Goal: Task Accomplishment & Management: Use online tool/utility

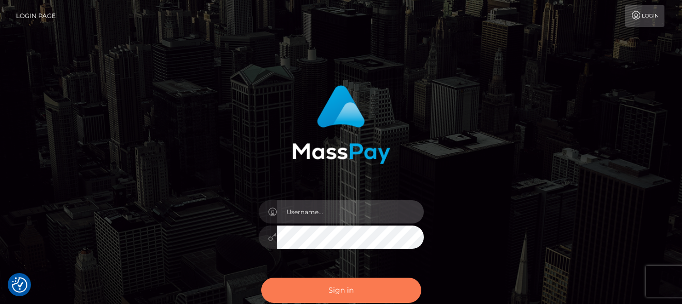
type input "[PERSON_NAME]"
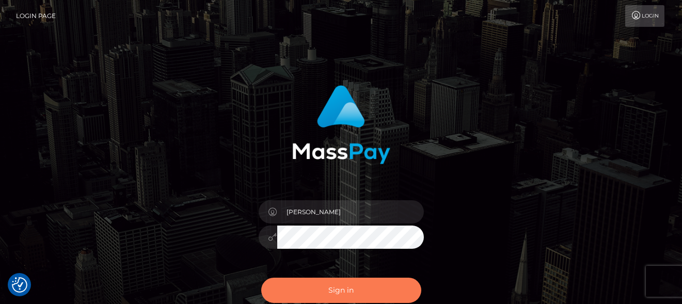
click at [362, 295] on button "Sign in" at bounding box center [341, 290] width 160 height 25
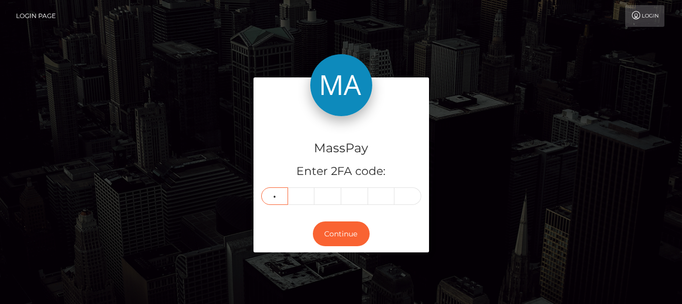
type input "3"
type input "9"
type input "4"
type input "9"
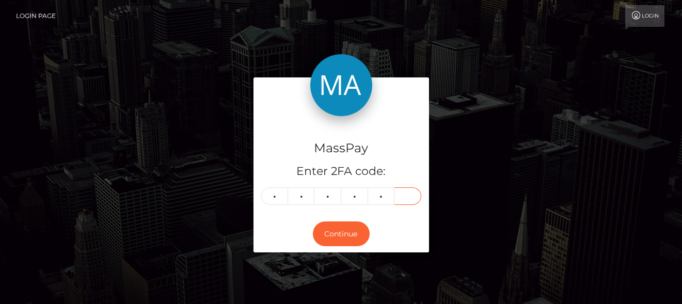
type input "1"
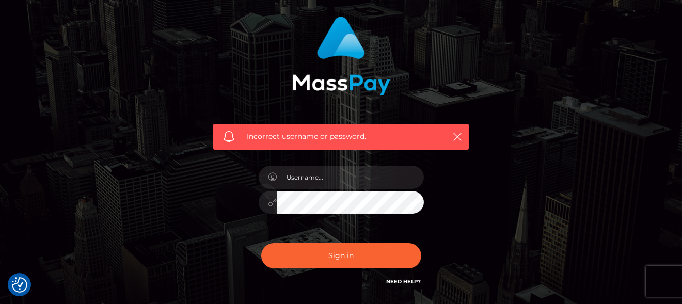
scroll to position [147, 0]
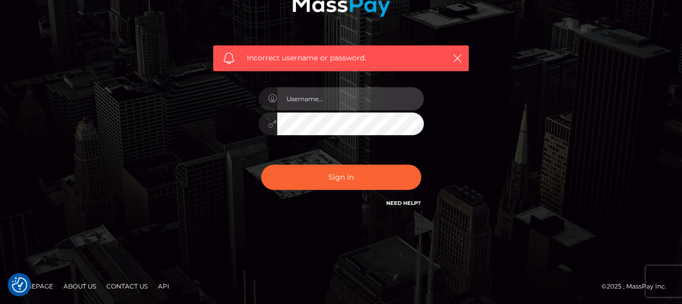
type input "denise"
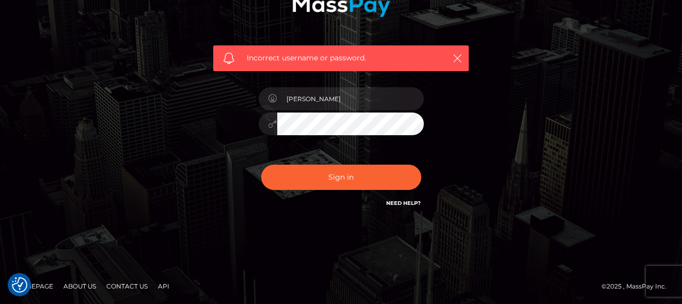
click at [329, 160] on div "Sign in Need Help?" at bounding box center [341, 182] width 181 height 46
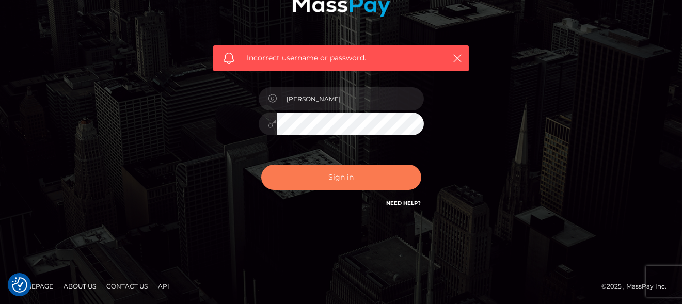
click at [331, 171] on button "Sign in" at bounding box center [341, 177] width 160 height 25
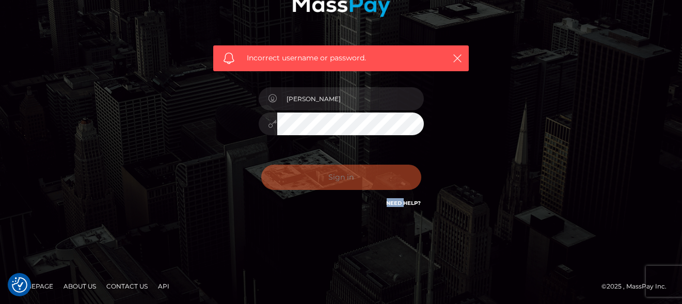
click at [332, 171] on div "Sign in Need Help?" at bounding box center [341, 182] width 181 height 46
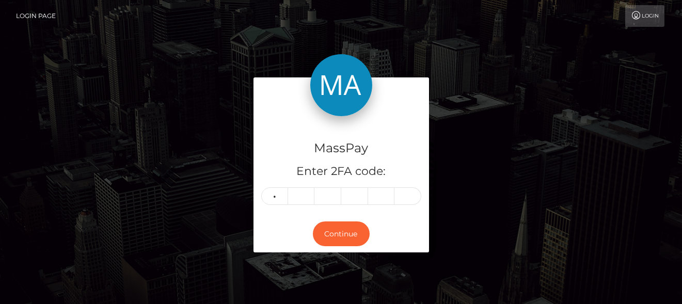
type input "0"
type input "7"
type input "6"
type input "4"
type input "9"
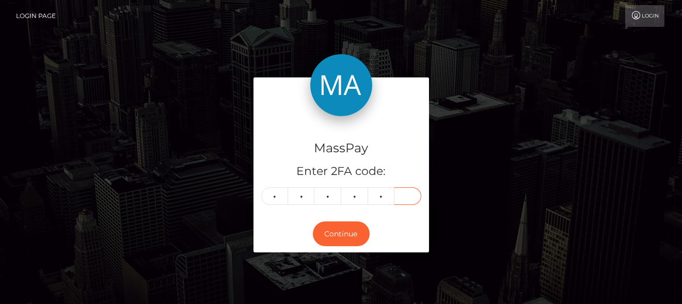
type input "6"
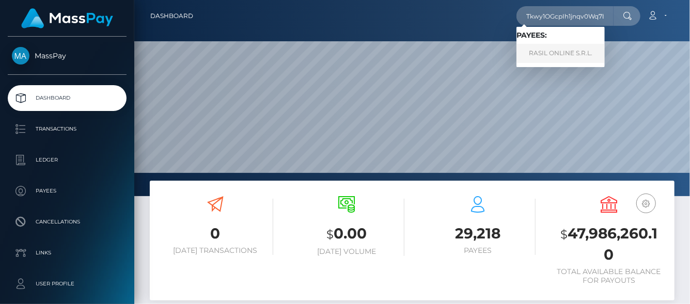
click at [553, 50] on link "RASIL ONLINE S.R.L." at bounding box center [560, 53] width 88 height 19
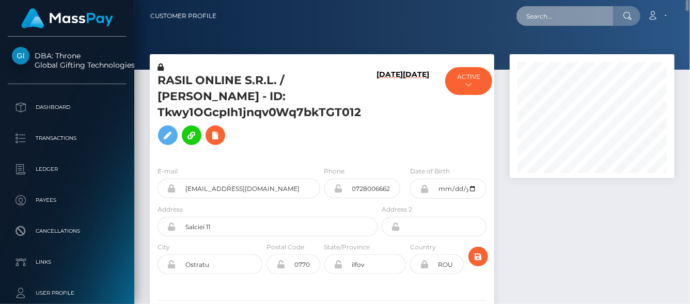
click at [550, 9] on input "text" at bounding box center [564, 16] width 97 height 20
paste input "goddessjulianne@gmail.com"
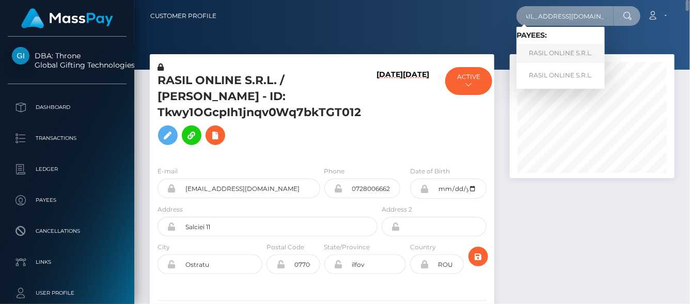
type input "goddessjulianne@gmail.com"
click at [564, 51] on link "RASIL ONLINE S.R.L." at bounding box center [560, 53] width 88 height 19
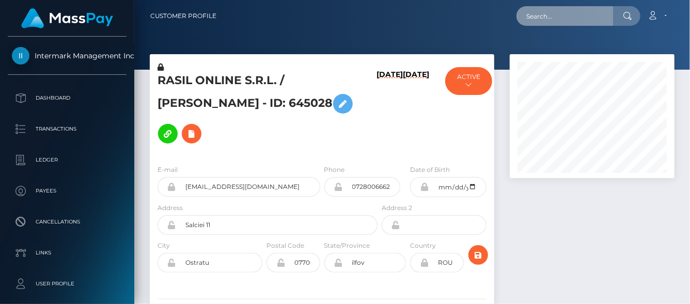
click at [539, 14] on input "text" at bounding box center [564, 16] width 97 height 20
paste input "1354267974"
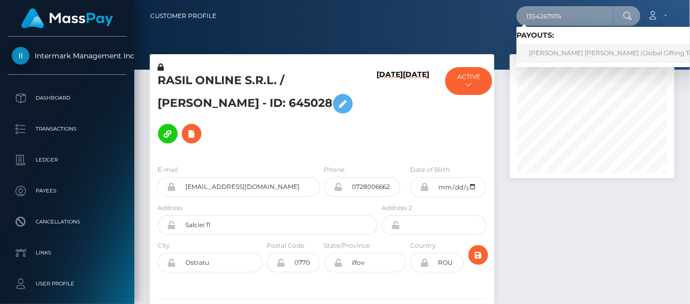
type input "1354267974"
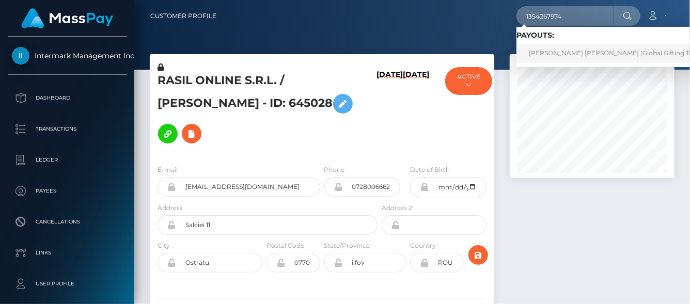
click at [535, 46] on link "TOMAS DAVID MADRIZ MATA (Global Gifting Technologies Inc - Throne)" at bounding box center [648, 53] width 264 height 19
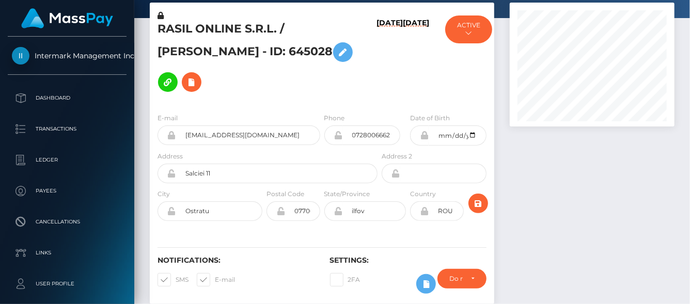
scroll to position [0, 0]
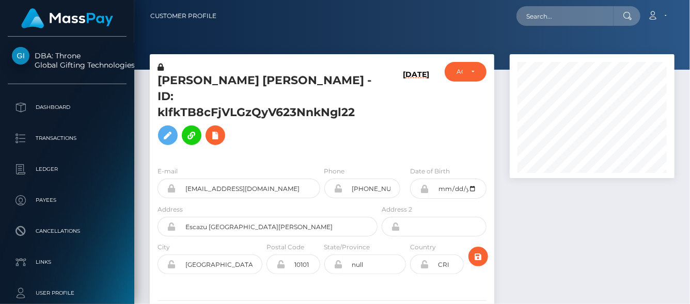
scroll to position [516217, 516176]
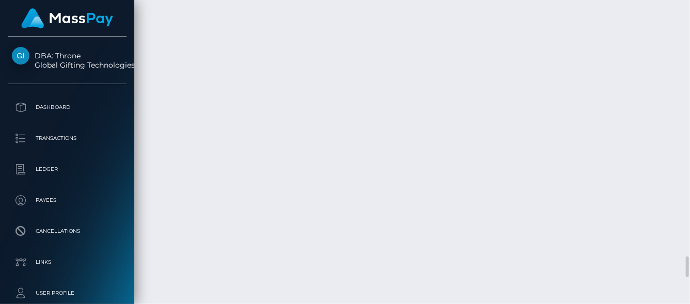
click at [655, 200] on div "Force status update" at bounding box center [627, 213] width 75 height 26
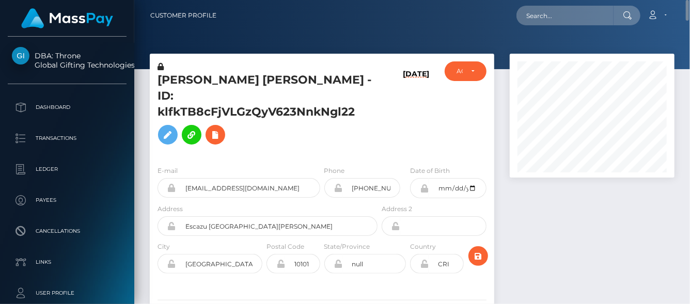
scroll to position [0, 0]
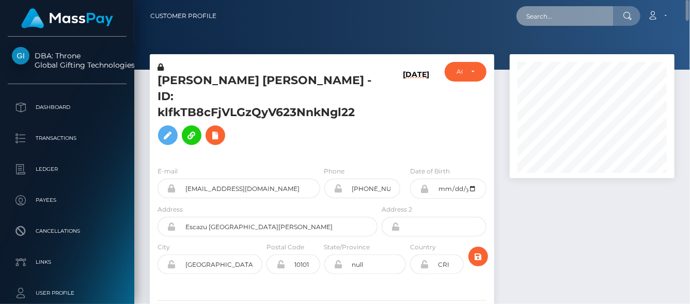
click at [550, 17] on input "text" at bounding box center [564, 16] width 97 height 20
paste input "taystevensinfo@gmail.com"
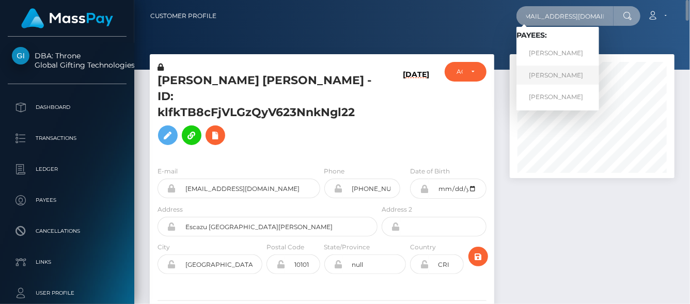
type input "taystevensinfo@gmail.com"
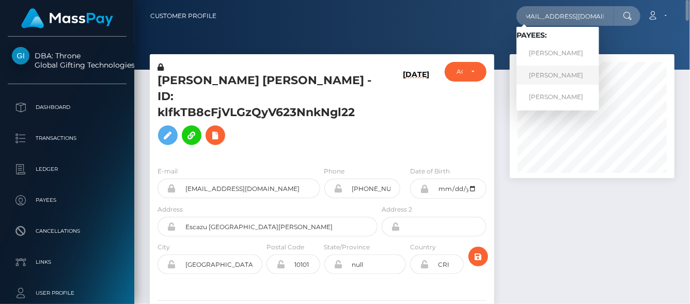
click at [545, 78] on link "Mary Marlyn Zinati" at bounding box center [557, 75] width 83 height 19
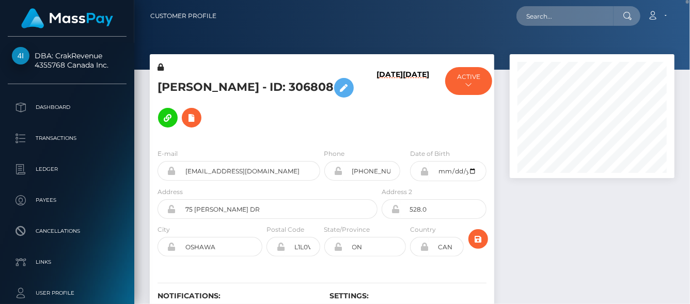
drag, startPoint x: 329, startPoint y: 92, endPoint x: 340, endPoint y: 85, distance: 13.0
click at [340, 85] on h5 "Mary Marlyn Zinati - ID: 306808" at bounding box center [264, 103] width 214 height 60
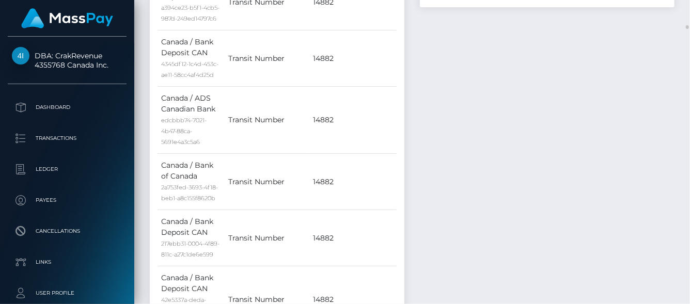
scroll to position [2326, 0]
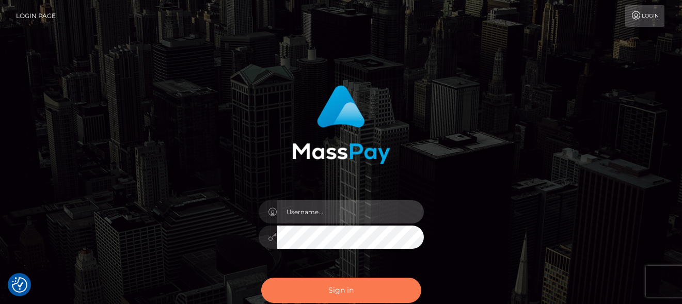
type input "[PERSON_NAME]"
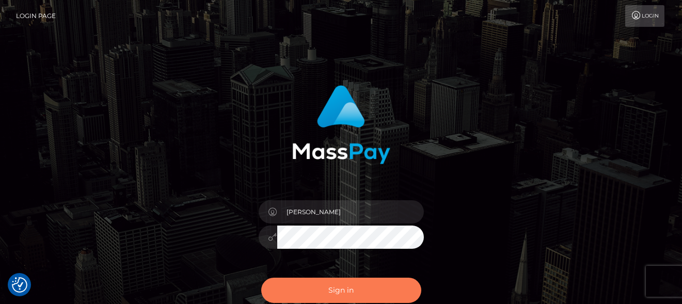
click at [299, 294] on button "Sign in" at bounding box center [341, 290] width 160 height 25
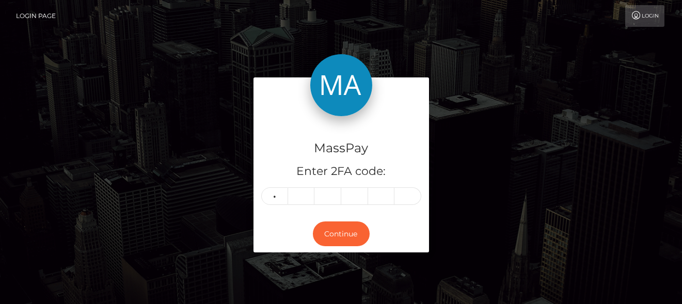
type input "4"
type input "5"
type input "0"
type input "4"
type input "5"
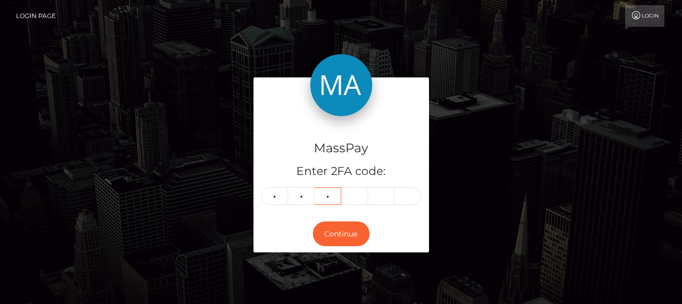
type input "0"
type input "5"
type input "9"
type input "3"
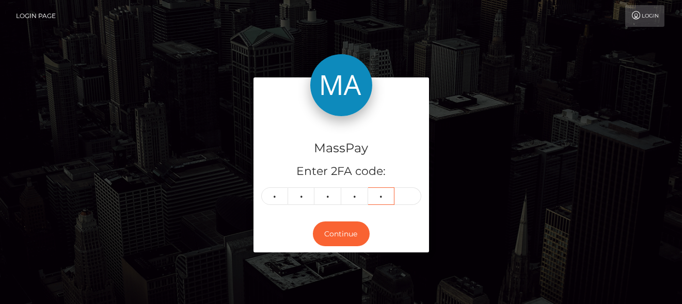
type input "5"
type input "6"
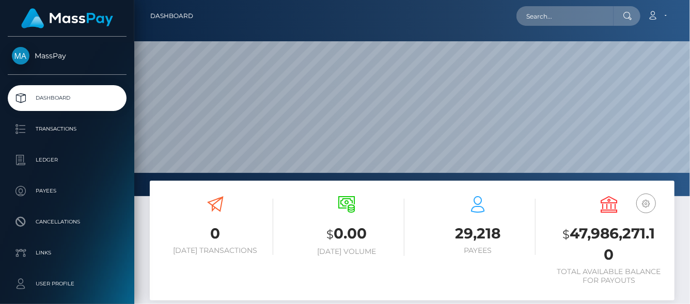
scroll to position [183, 165]
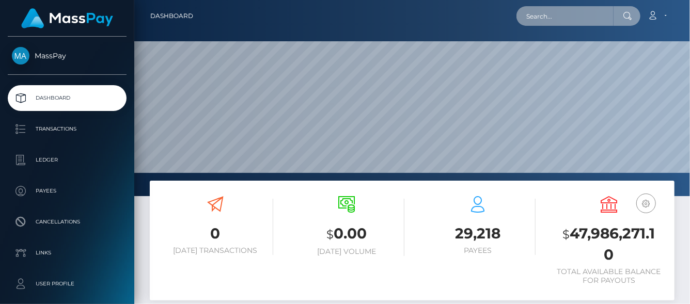
click at [548, 18] on input "text" at bounding box center [564, 16] width 97 height 20
paste input "306808"
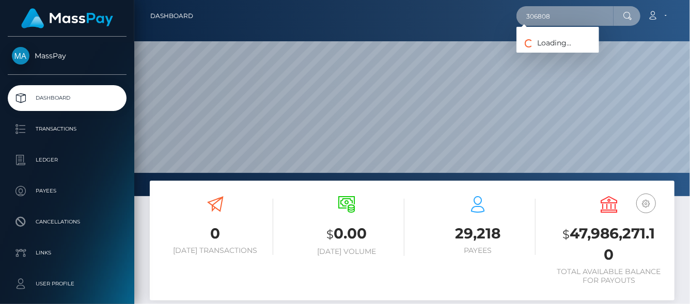
type input "306808"
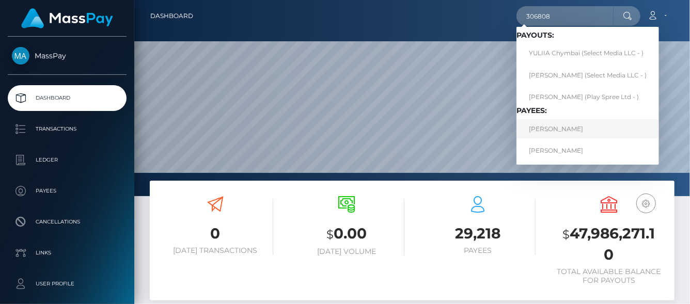
click at [546, 131] on link "[PERSON_NAME]" at bounding box center [587, 128] width 143 height 19
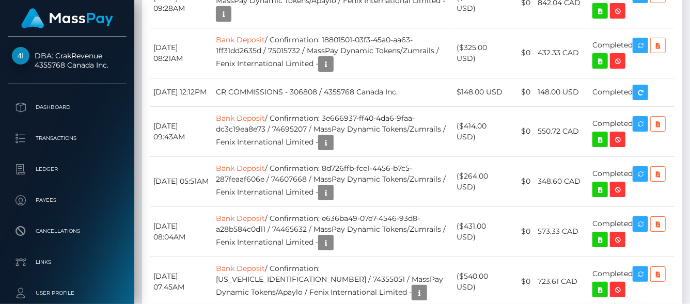
scroll to position [7085, 0]
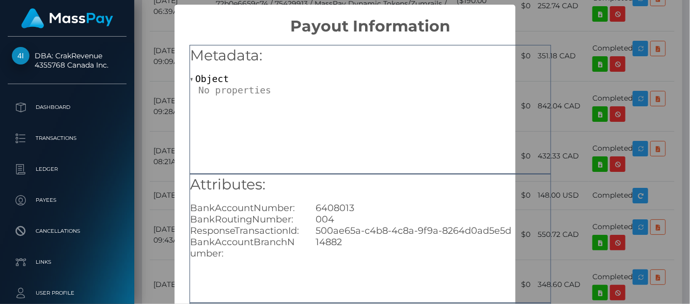
scroll to position [0, 0]
drag, startPoint x: 358, startPoint y: 208, endPoint x: 316, endPoint y: 205, distance: 42.5
click at [316, 205] on div "6408013" at bounding box center [433, 207] width 250 height 11
copy div "6408013"
click at [582, 41] on div "× Payout Information Metadata: Object Attributes: BankAccountNumber: 6408013 Ba…" at bounding box center [345, 152] width 690 height 304
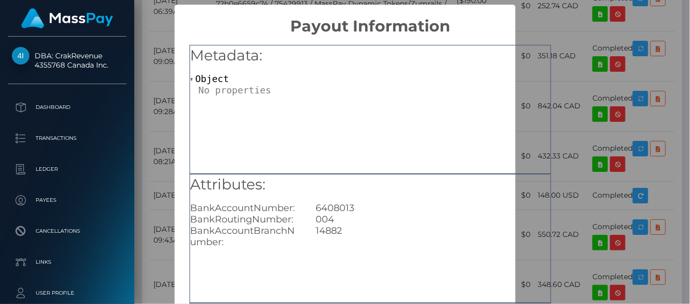
click at [633, 37] on div "× Payout Information Metadata: Object Attributes: BankAccountNumber: 6408013 Ba…" at bounding box center [345, 152] width 690 height 304
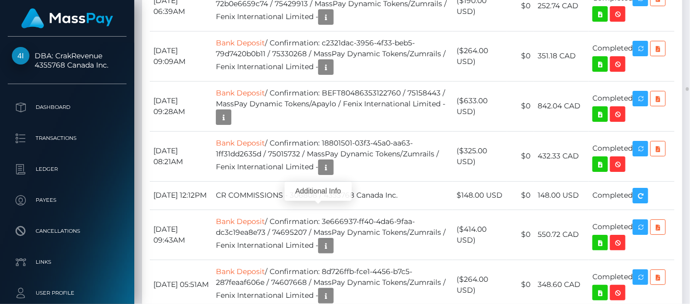
scroll to position [124, 165]
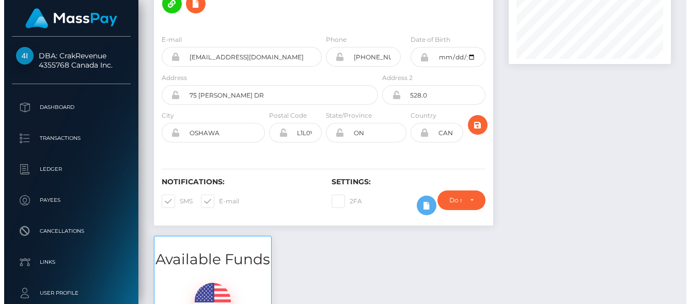
scroll to position [0, 0]
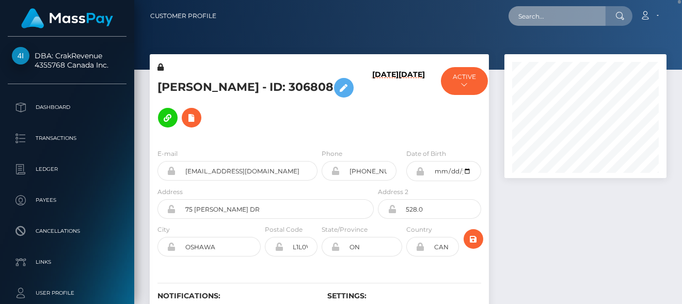
click at [537, 14] on input "text" at bounding box center [557, 16] width 97 height 20
paste input "[EMAIL_ADDRESS][DOMAIN_NAME]"
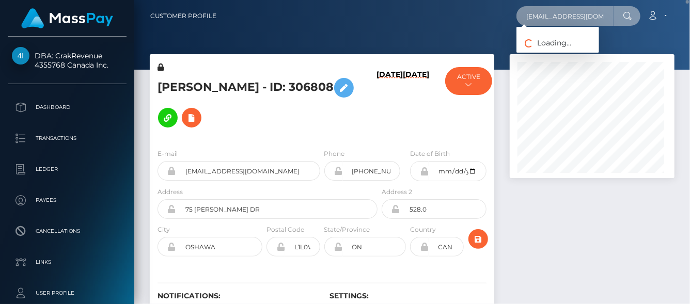
scroll to position [0, 8]
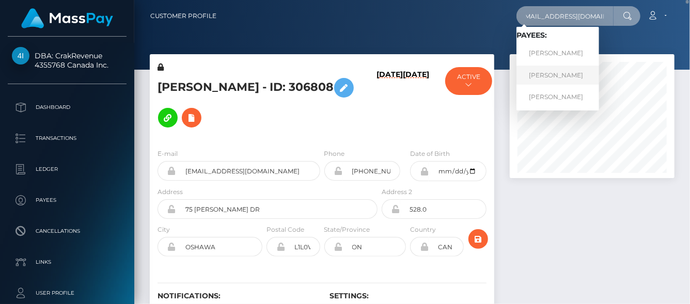
type input "[EMAIL_ADDRESS][DOMAIN_NAME]"
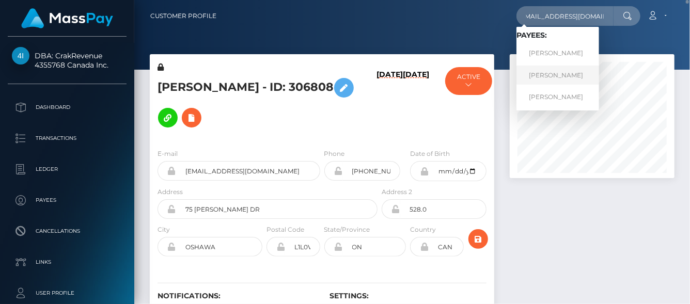
scroll to position [0, 0]
click at [533, 78] on link "Mary Marlyn Zinati" at bounding box center [557, 75] width 83 height 19
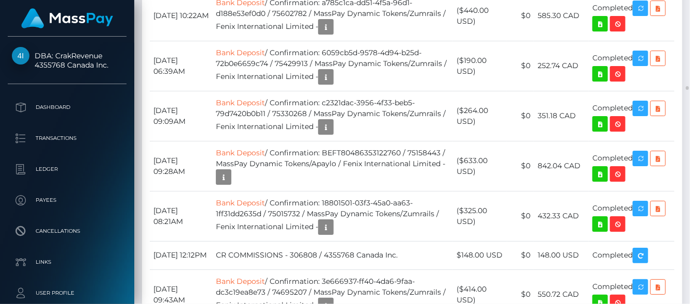
scroll to position [7077, 0]
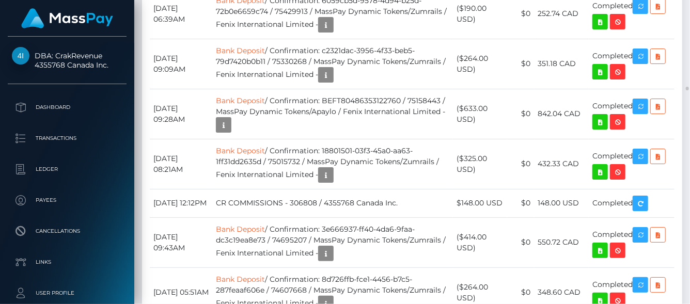
drag, startPoint x: 537, startPoint y: 207, endPoint x: 498, endPoint y: 201, distance: 39.1
drag, startPoint x: 488, startPoint y: 199, endPoint x: 452, endPoint y: 198, distance: 36.2
copy td "$373.00"
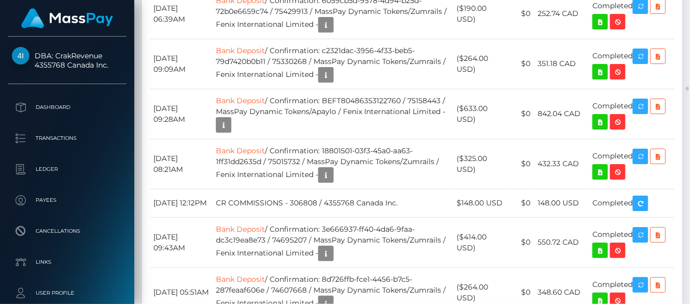
copy td "$524.00"
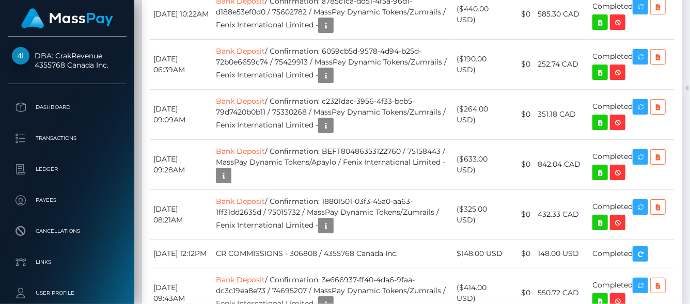
scroll to position [7130, 0]
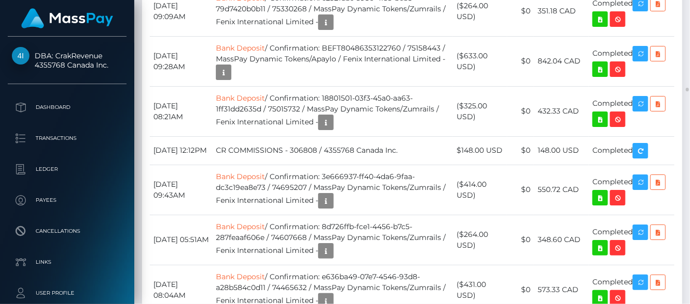
drag, startPoint x: 588, startPoint y: 105, endPoint x: 661, endPoint y: 167, distance: 95.7
copy tbody "October 14, 2025 07:12AM Bank Deposit / Confirmation: YomHDGIPna2wnB6 / 7854523…"
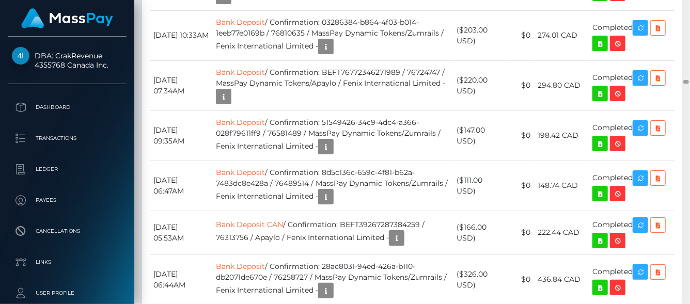
scroll to position [6459, 0]
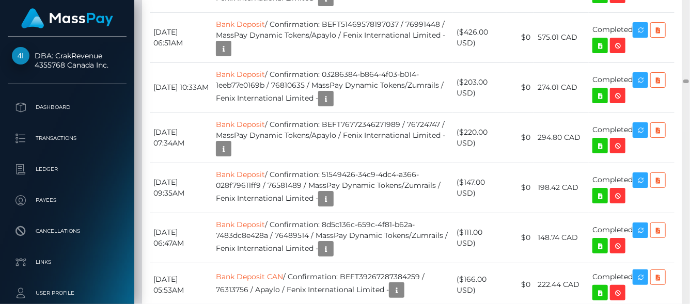
drag, startPoint x: 688, startPoint y: 81, endPoint x: 683, endPoint y: 12, distance: 68.4
click at [687, 0] on div "Customer Profile Loading... Loading..." at bounding box center [412, 152] width 556 height 304
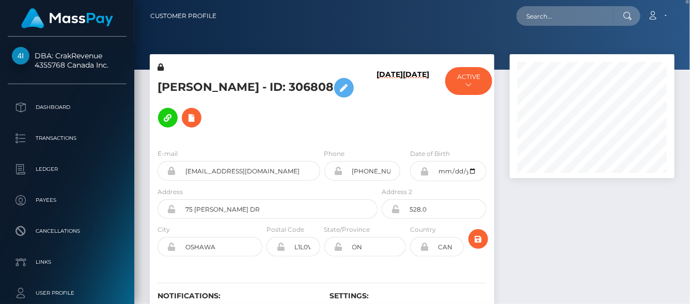
drag, startPoint x: 158, startPoint y: 88, endPoint x: 339, endPoint y: 94, distance: 181.3
click at [339, 94] on h5 "Mary Marlyn Zinati - ID: 306808" at bounding box center [264, 103] width 214 height 60
copy h5 "Mary Marlyn Zinati - ID: 306808"
click at [550, 12] on input "text" at bounding box center [564, 16] width 97 height 20
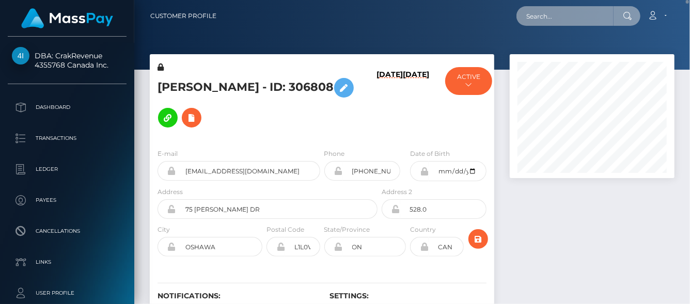
click at [547, 19] on input "text" at bounding box center [564, 16] width 97 height 20
paste input "taystevensinfo@gmail.com"
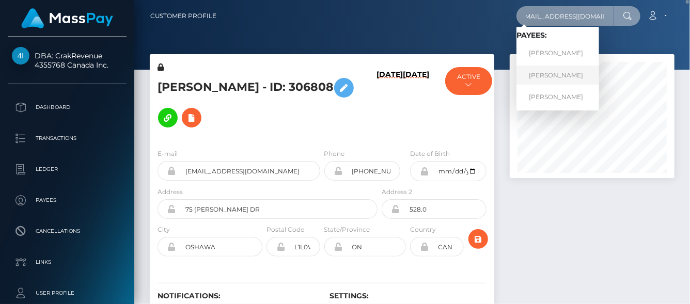
type input "taystevensinfo@gmail.com"
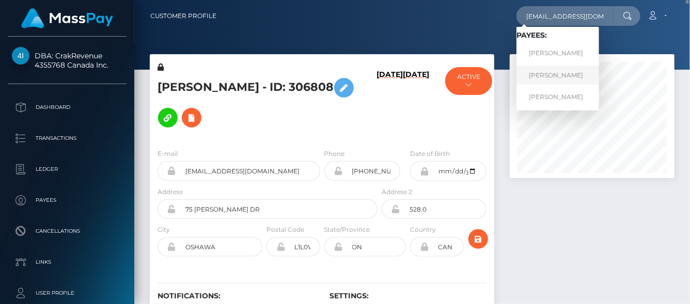
click at [550, 73] on link "Mary Marlyn Zinati" at bounding box center [557, 75] width 83 height 19
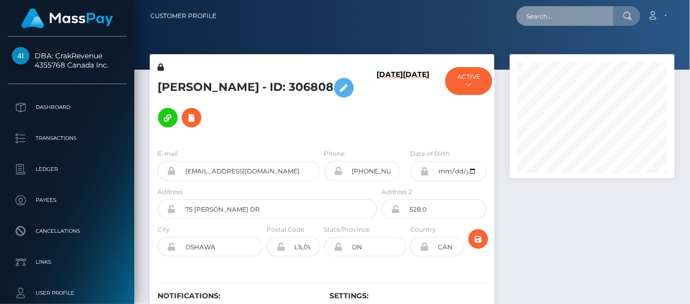
click at [568, 17] on input "text" at bounding box center [564, 16] width 97 height 20
paste input "[EMAIL_ADDRESS][DOMAIN_NAME]"
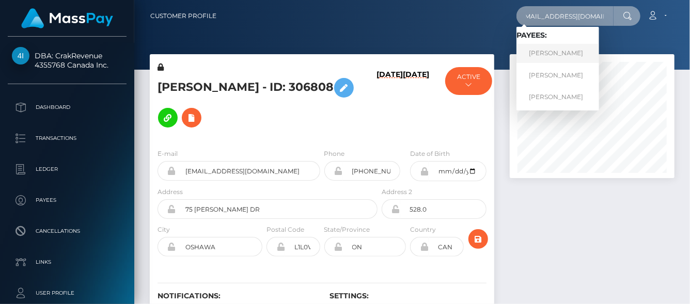
type input "[EMAIL_ADDRESS][DOMAIN_NAME]"
click at [551, 52] on link "[PERSON_NAME]" at bounding box center [557, 53] width 83 height 19
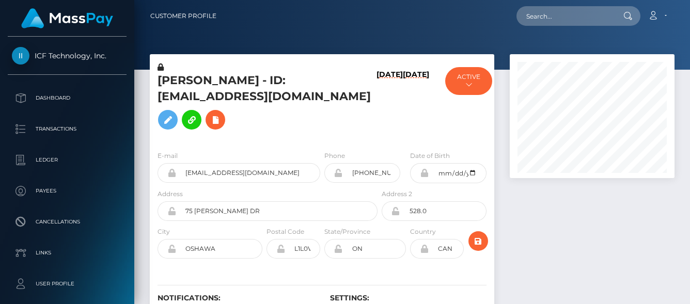
click at [316, 106] on h5 "[PERSON_NAME] - ID: [EMAIL_ADDRESS][DOMAIN_NAME]" at bounding box center [264, 104] width 214 height 62
click at [288, 183] on input "[EMAIL_ADDRESS][DOMAIN_NAME]" at bounding box center [248, 173] width 144 height 20
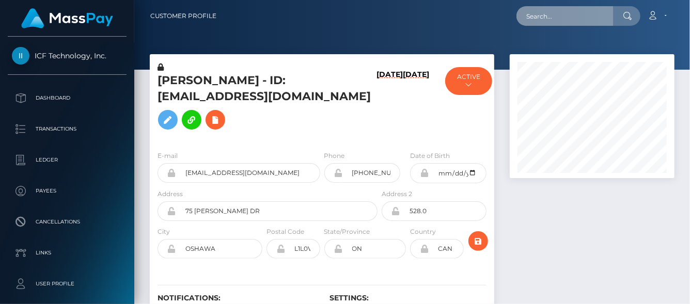
click at [566, 22] on input "text" at bounding box center [564, 16] width 97 height 20
click at [559, 18] on input "text" at bounding box center [564, 16] width 97 height 20
paste input "[EMAIL_ADDRESS][DOMAIN_NAME]"
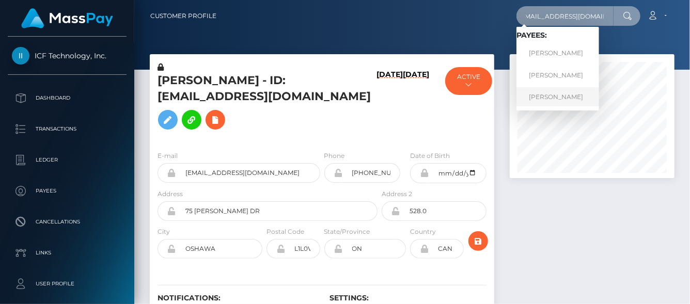
type input "[EMAIL_ADDRESS][DOMAIN_NAME]"
click at [529, 93] on link "Mary Marlyn Zinati" at bounding box center [557, 96] width 83 height 19
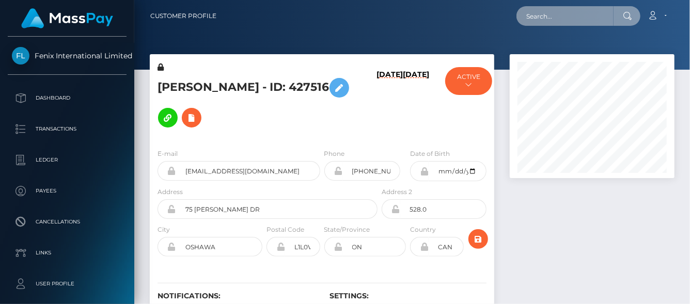
scroll to position [124, 165]
click at [558, 20] on input "text" at bounding box center [564, 16] width 97 height 20
paste input "792892276916367360,"
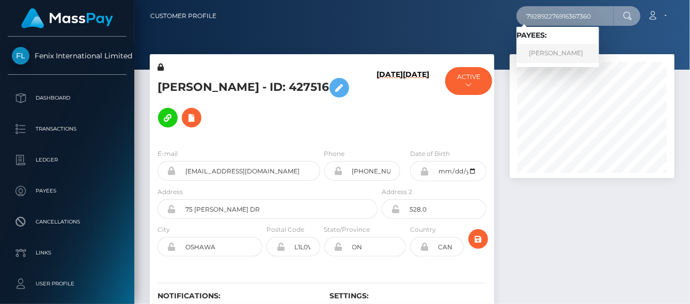
type input "792892276916367360"
click at [530, 53] on link "[PERSON_NAME]" at bounding box center [557, 53] width 83 height 19
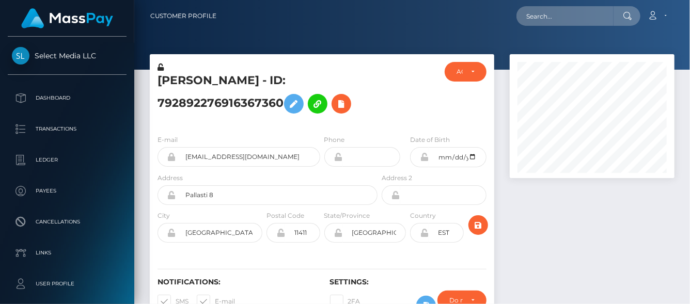
scroll to position [124, 165]
click at [345, 108] on icon at bounding box center [341, 104] width 12 height 13
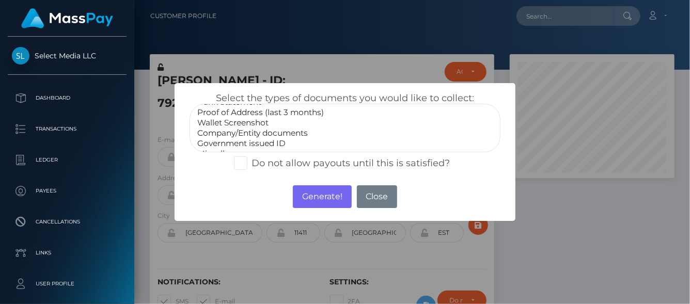
scroll to position [30, 0]
select select "Government issued ID"
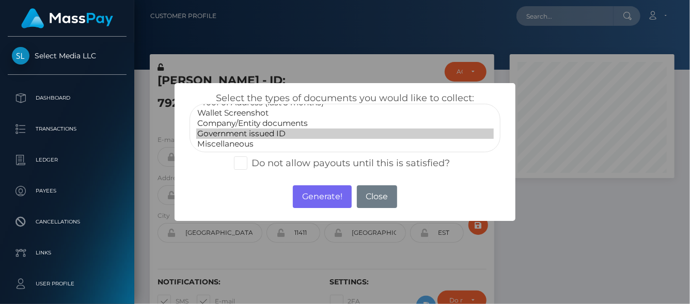
click at [231, 130] on option "Government issued ID" at bounding box center [344, 134] width 297 height 10
click at [311, 195] on button "Generate!" at bounding box center [322, 196] width 58 height 23
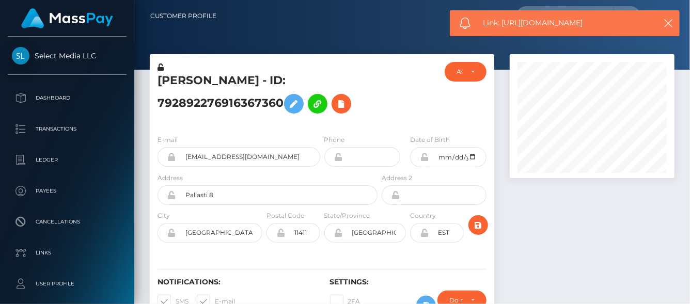
drag, startPoint x: 599, startPoint y: 23, endPoint x: 501, endPoint y: 21, distance: 97.6
click at [501, 21] on span "Link: https://l.maspay.io/QlXF1" at bounding box center [566, 23] width 166 height 11
copy span "https://l.maspay.io/QlXF1"
click at [347, 103] on icon at bounding box center [341, 104] width 12 height 13
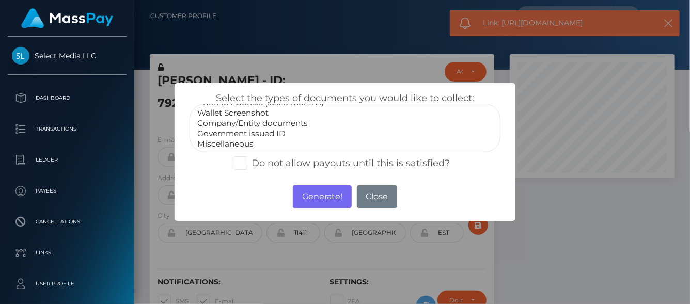
select select "Miscellaneous"
click at [248, 144] on option "Miscellaneous" at bounding box center [344, 144] width 297 height 10
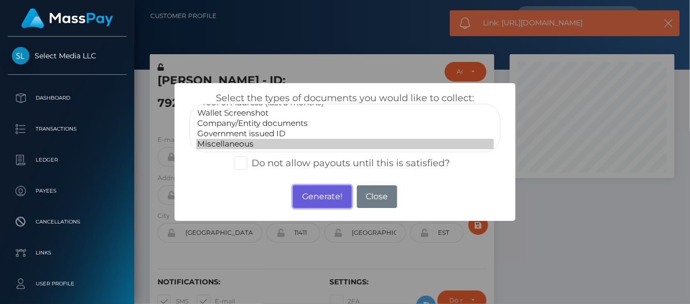
click at [323, 195] on button "Generate!" at bounding box center [322, 196] width 58 height 23
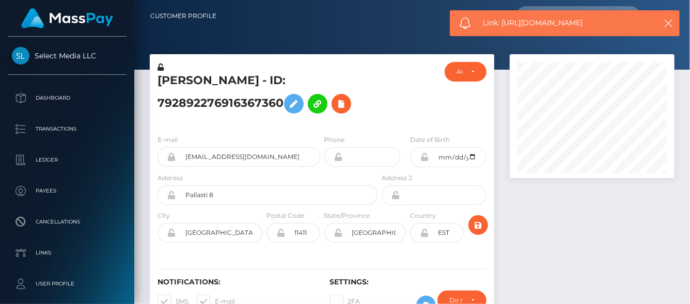
drag, startPoint x: 609, startPoint y: 23, endPoint x: 503, endPoint y: 22, distance: 105.3
click at [503, 22] on span "Link: https://l.maspay.io/SlXGC" at bounding box center [566, 23] width 166 height 11
copy span "https://l.maspay.io/SlXGC"
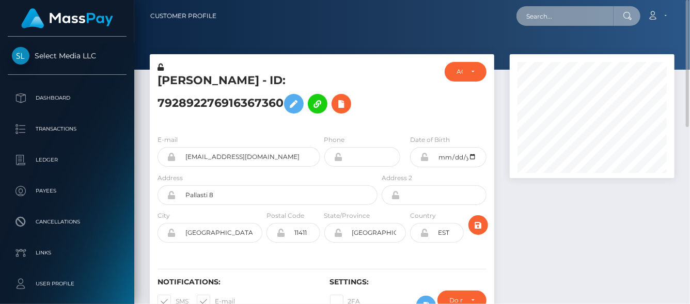
click at [571, 19] on input "text" at bounding box center [564, 16] width 97 height 20
paste input "[EMAIL_ADDRESS][DOMAIN_NAME]"
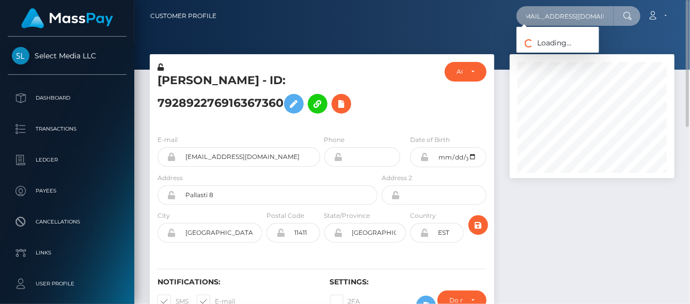
type input "[EMAIL_ADDRESS][DOMAIN_NAME]"
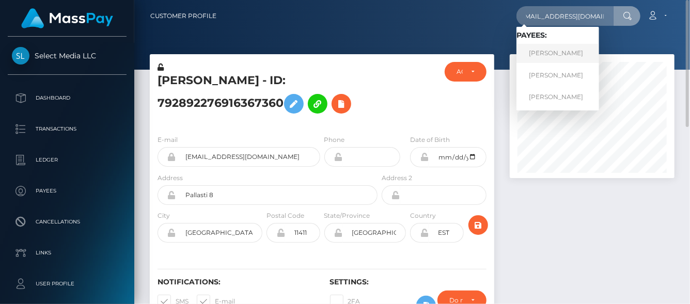
click at [537, 56] on link "[PERSON_NAME]" at bounding box center [557, 53] width 83 height 19
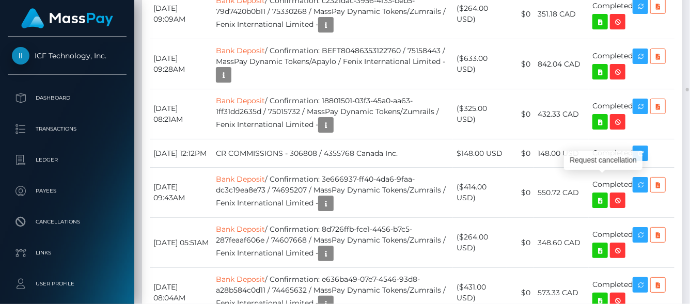
scroll to position [124, 165]
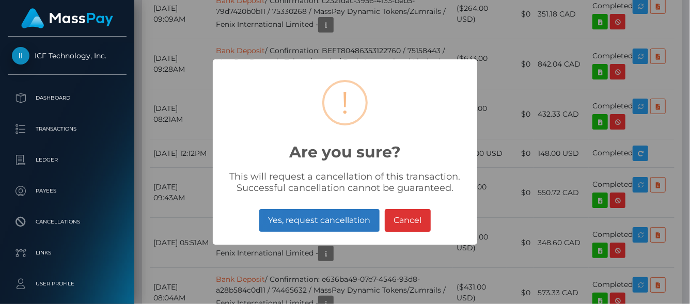
click at [328, 219] on button "Yes, request cancellation" at bounding box center [319, 220] width 120 height 23
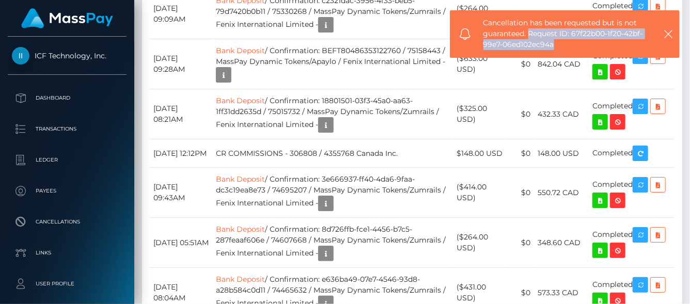
click at [555, 42] on span "Cancellation has been requested but is not guaranteed. Request ID: 67f22b00-1f2…" at bounding box center [566, 34] width 166 height 33
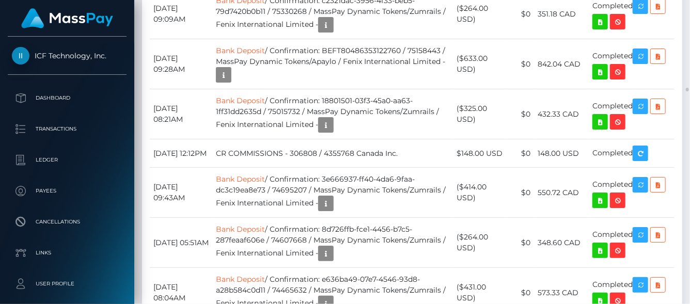
drag, startPoint x: 337, startPoint y: 105, endPoint x: 409, endPoint y: 99, distance: 72.0
drag, startPoint x: 335, startPoint y: 103, endPoint x: 412, endPoint y: 103, distance: 76.9
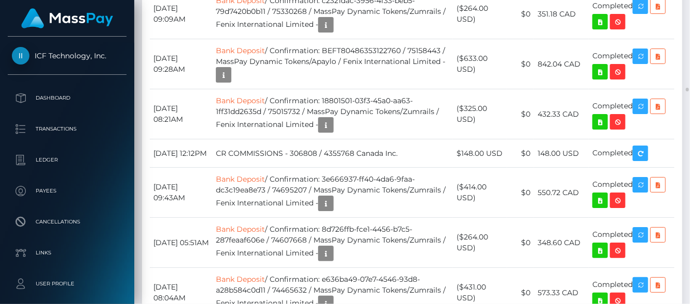
copy td "YomHDGIPna2wnB6"
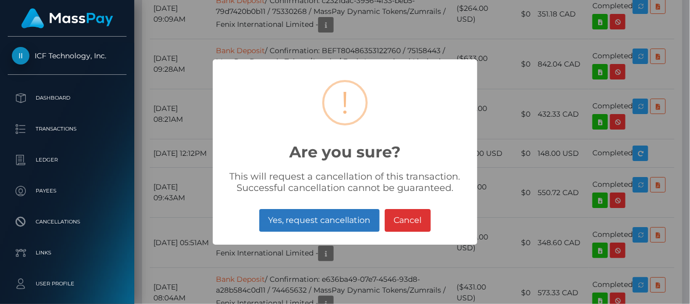
click at [328, 220] on button "Yes, request cancellation" at bounding box center [319, 220] width 120 height 23
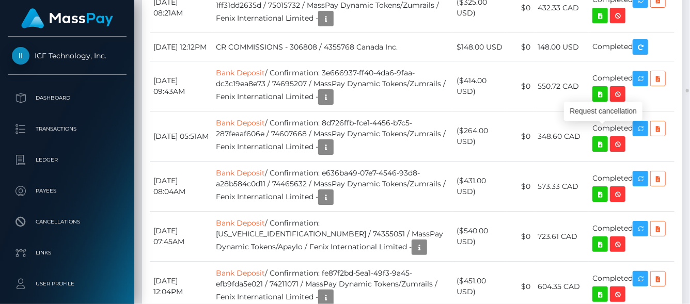
scroll to position [124, 165]
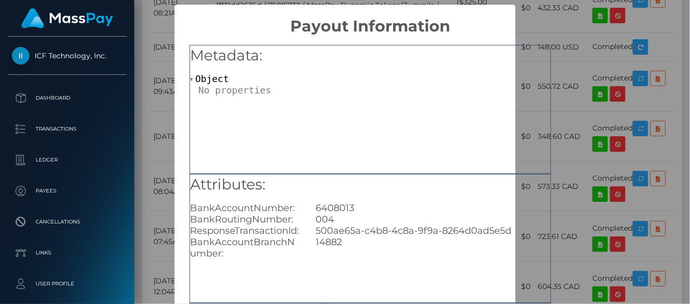
scroll to position [187, 0]
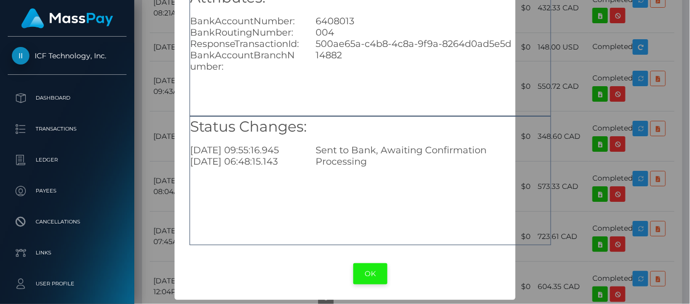
click at [366, 276] on button "OK" at bounding box center [370, 273] width 34 height 21
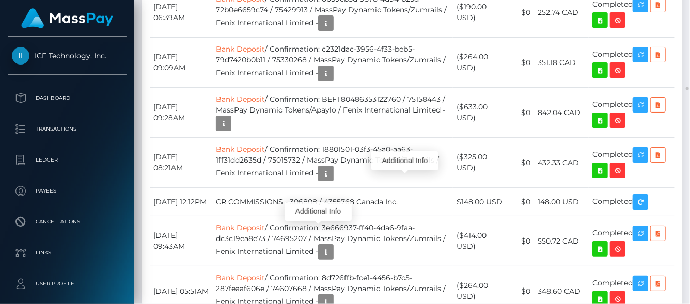
scroll to position [124, 165]
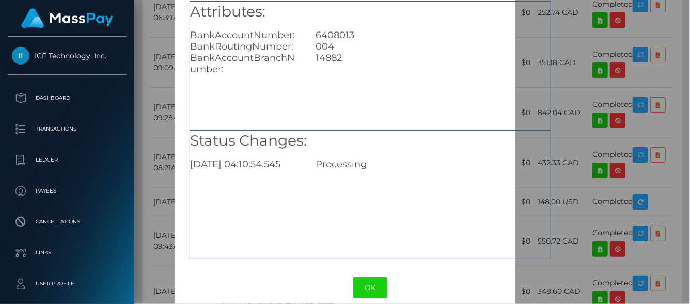
scroll to position [187, 0]
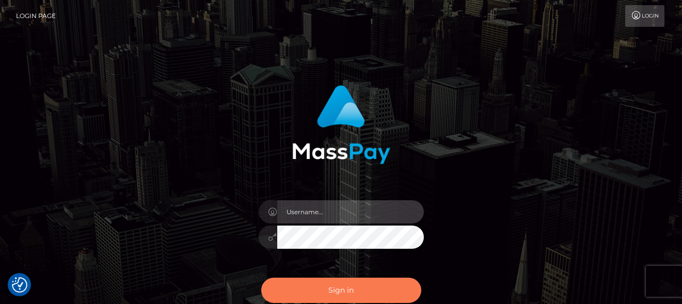
type input "[PERSON_NAME]"
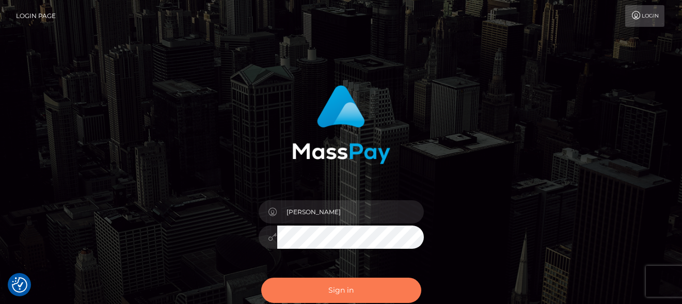
click at [312, 289] on button "Sign in" at bounding box center [341, 290] width 160 height 25
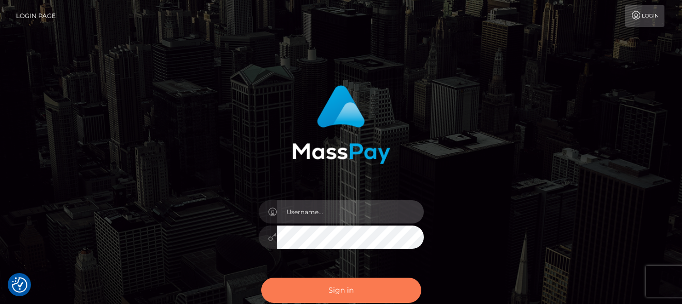
type input "[PERSON_NAME]"
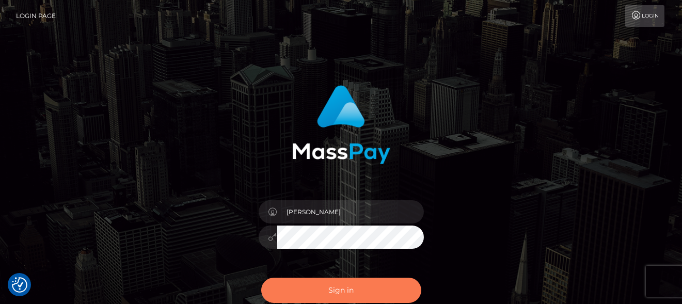
click at [337, 286] on button "Sign in" at bounding box center [341, 290] width 160 height 25
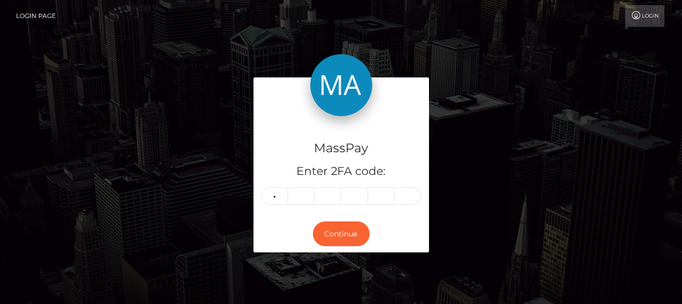
type input "2"
type input "7"
type input "0"
type input "8"
type input "5"
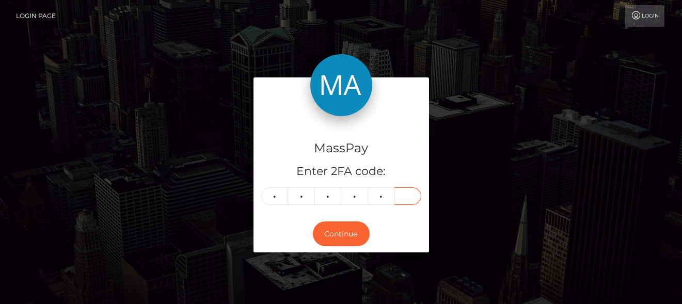
type input "2"
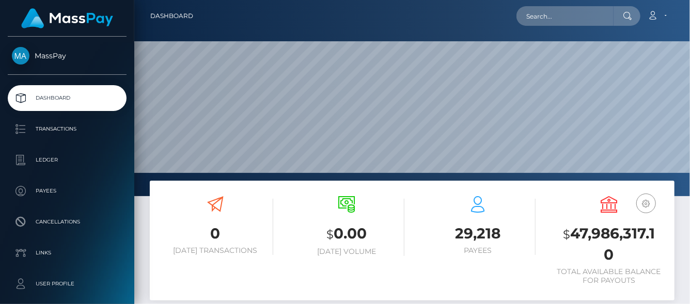
scroll to position [183, 165]
click at [543, 19] on input "text" at bounding box center [564, 16] width 97 height 20
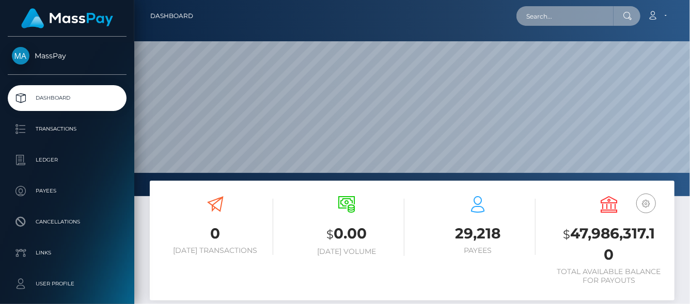
click at [542, 17] on input "text" at bounding box center [564, 16] width 97 height 20
paste input "573069318061830144,"
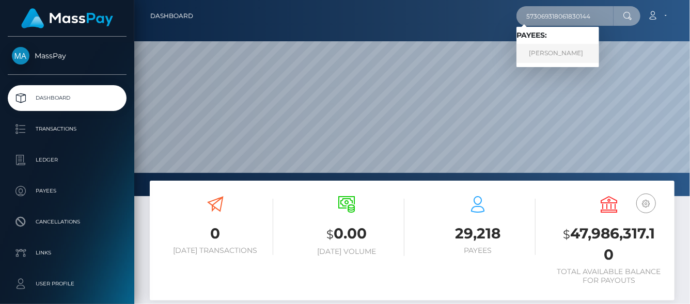
type input "573069318061830144"
click at [558, 56] on link "[PERSON_NAME]" at bounding box center [557, 53] width 83 height 19
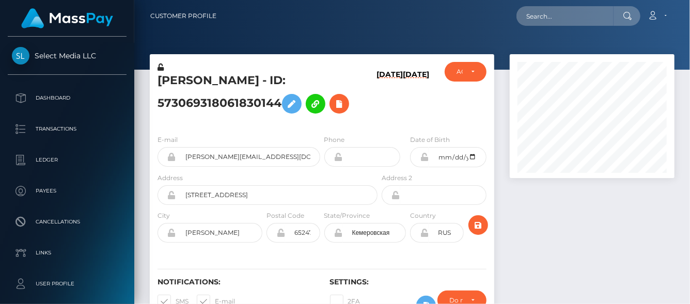
scroll to position [124, 165]
click at [335, 101] on icon at bounding box center [339, 104] width 12 height 13
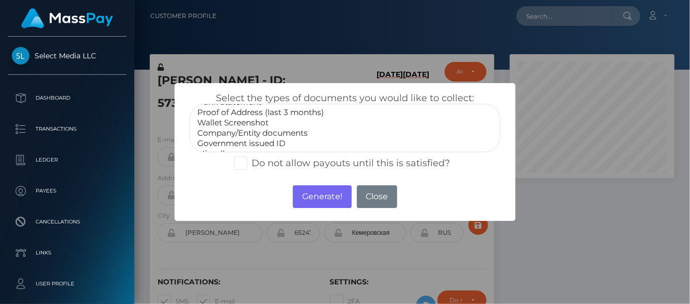
scroll to position [30, 0]
select select "Government issued ID"
click at [258, 132] on option "Government issued ID" at bounding box center [344, 134] width 297 height 10
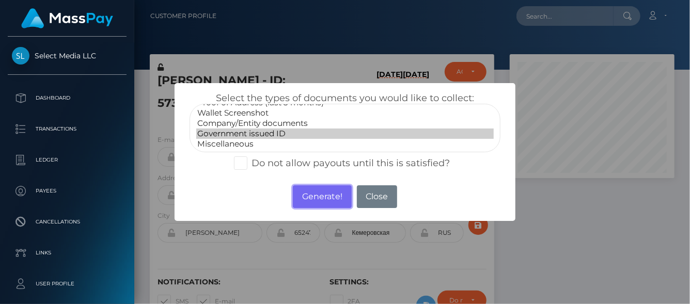
drag, startPoint x: 344, startPoint y: 189, endPoint x: 365, endPoint y: 176, distance: 24.5
click at [344, 189] on button "Generate!" at bounding box center [322, 196] width 58 height 23
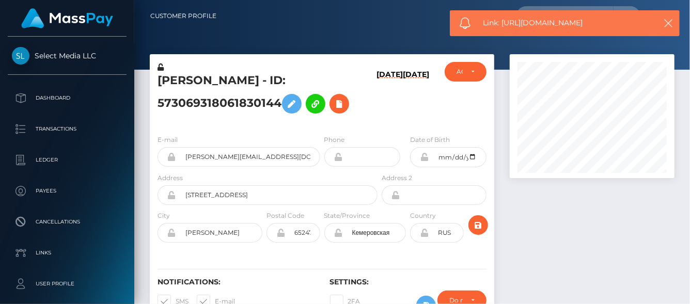
drag, startPoint x: 592, startPoint y: 21, endPoint x: 502, endPoint y: 27, distance: 90.6
click at [502, 27] on span "Link: https://l.maspay.io/alXJV" at bounding box center [566, 23] width 166 height 11
copy span "https://l.maspay.io/alXJV"
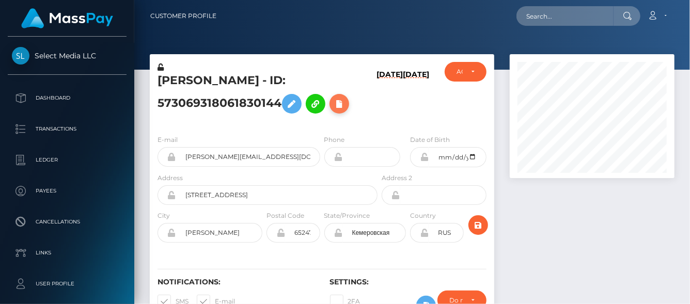
click at [339, 105] on icon at bounding box center [339, 104] width 12 height 13
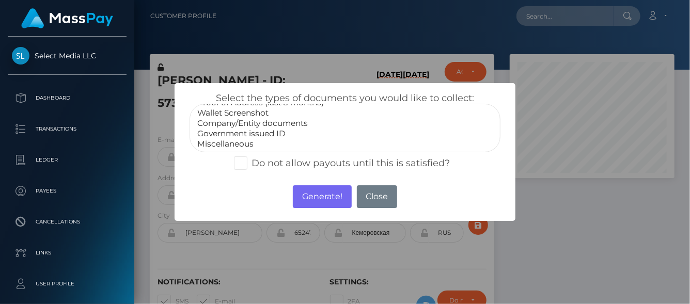
select select "Miscellaneous"
click at [250, 141] on option "Miscellaneous" at bounding box center [344, 144] width 297 height 10
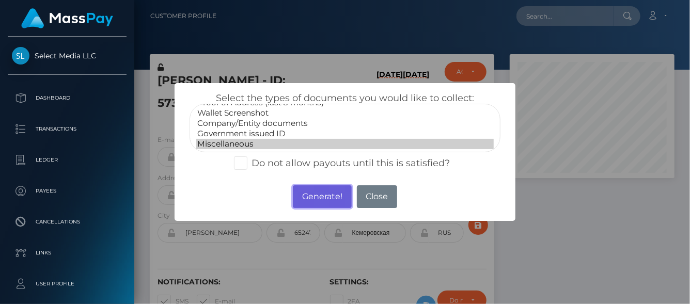
click at [321, 191] on button "Generate!" at bounding box center [322, 196] width 58 height 23
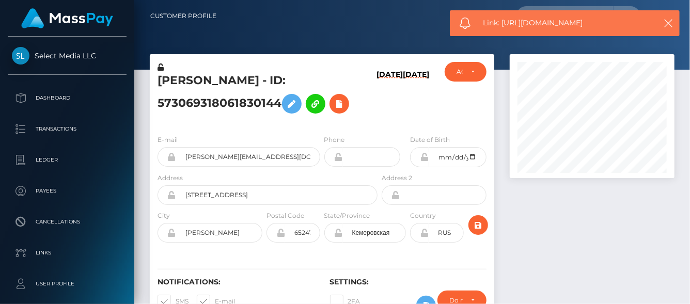
drag, startPoint x: 603, startPoint y: 23, endPoint x: 503, endPoint y: 26, distance: 100.2
click at [503, 26] on span "Link: https://l.maspay.io/rlXKy" at bounding box center [566, 23] width 166 height 11
copy span "https://l.maspay.io/rlXKy"
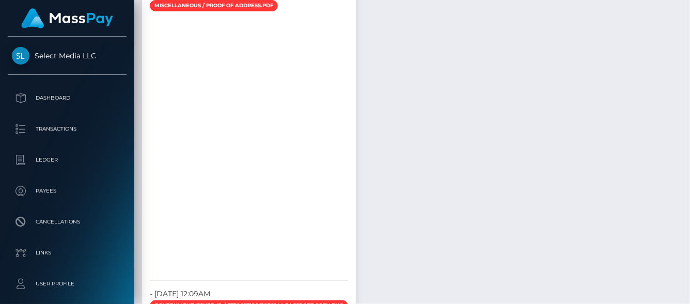
scroll to position [1086, 0]
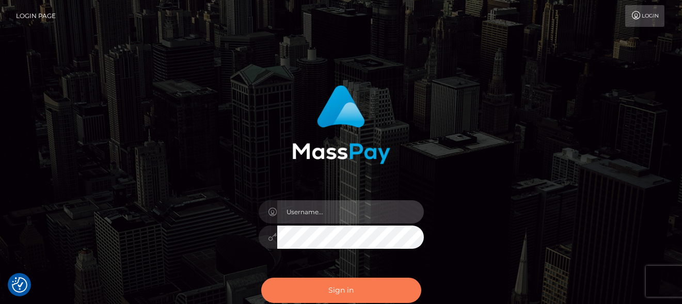
type input "[PERSON_NAME]"
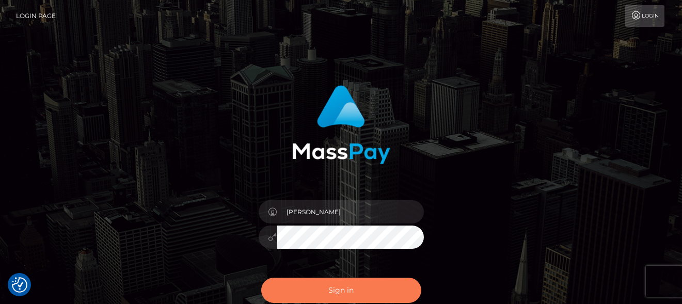
click at [344, 293] on button "Sign in" at bounding box center [341, 290] width 160 height 25
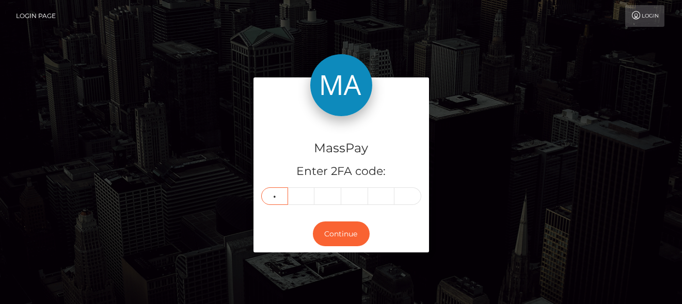
type input "3"
type input "9"
type input "5"
type input "3"
type input "5"
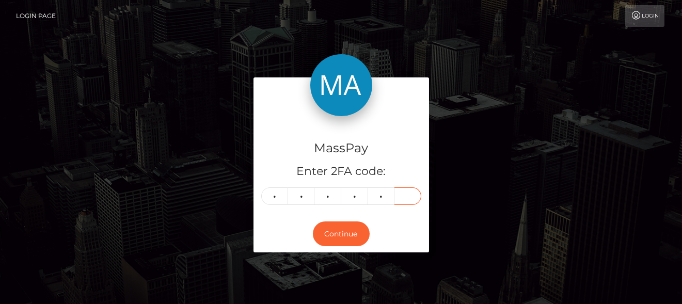
type input "9"
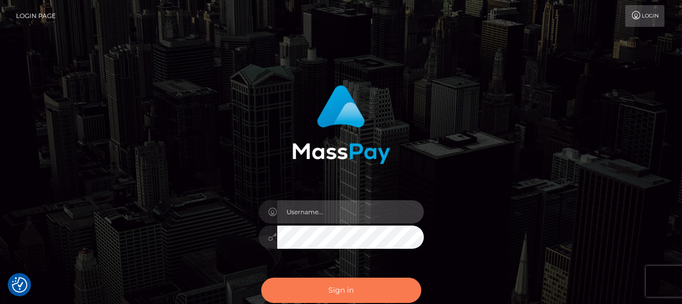
type input "denise"
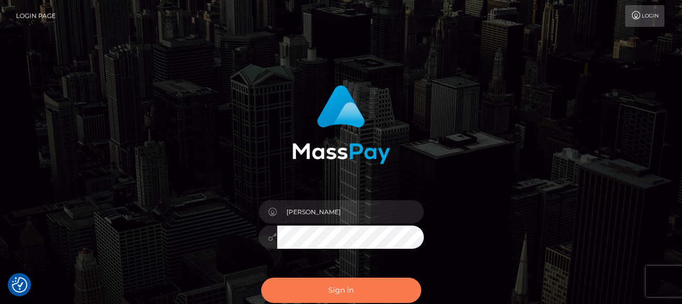
drag, startPoint x: 336, startPoint y: 286, endPoint x: 335, endPoint y: 276, distance: 9.3
click at [336, 285] on button "Sign in" at bounding box center [341, 290] width 160 height 25
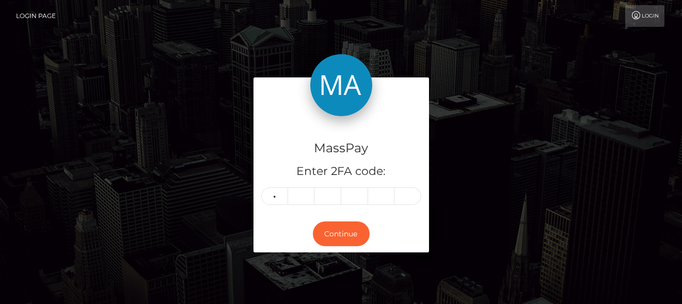
type input "3"
type input "9"
type input "5"
type input "0"
type input "9"
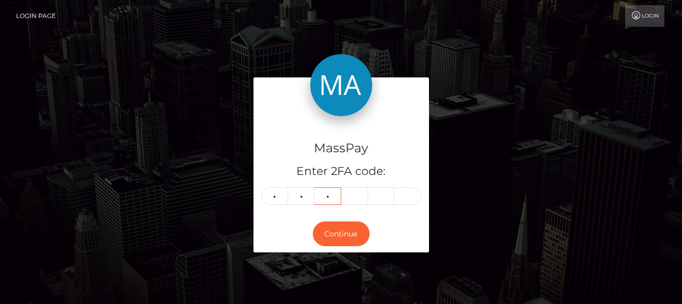
type input "3"
type input "5"
type input "8"
type input "7"
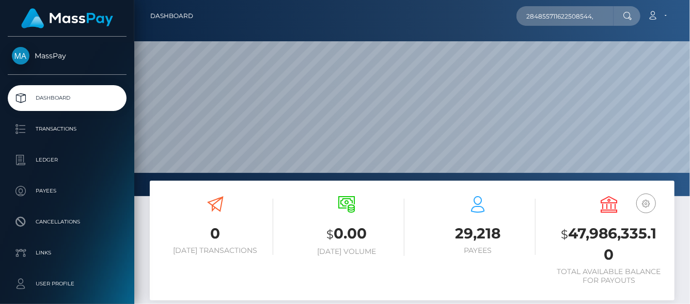
scroll to position [183, 165]
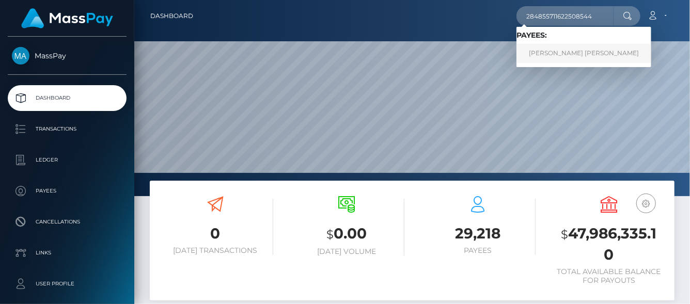
type input "284855711622508544"
click at [554, 58] on link "[PERSON_NAME] [PERSON_NAME]" at bounding box center [583, 53] width 135 height 19
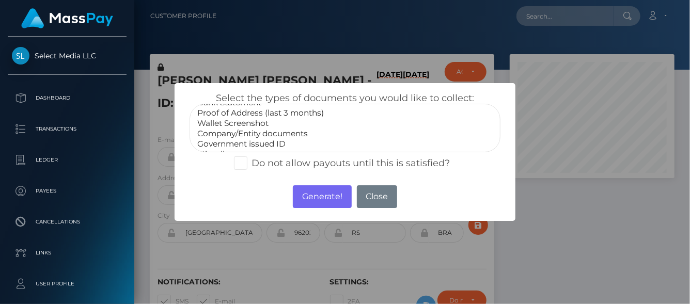
scroll to position [30, 0]
select select "Government issued ID"
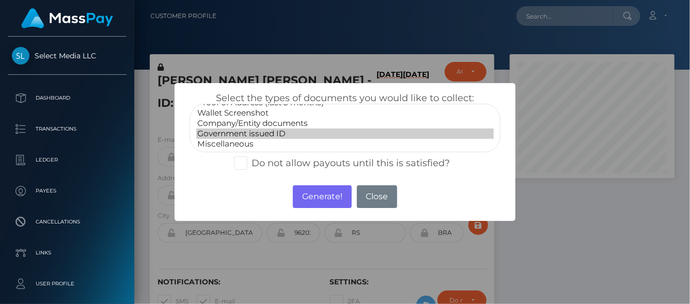
click at [236, 135] on option "Government issued ID" at bounding box center [344, 134] width 297 height 10
click at [330, 198] on button "Generate!" at bounding box center [322, 196] width 58 height 23
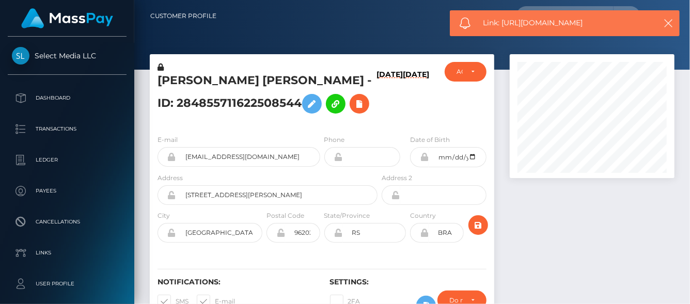
drag, startPoint x: 604, startPoint y: 20, endPoint x: 502, endPoint y: 27, distance: 101.9
click at [502, 27] on span "Link: https://l.maspay.io/klXC4" at bounding box center [566, 23] width 166 height 11
copy span "https://l.maspay.io/klXC4"
click at [353, 110] on icon at bounding box center [359, 104] width 12 height 13
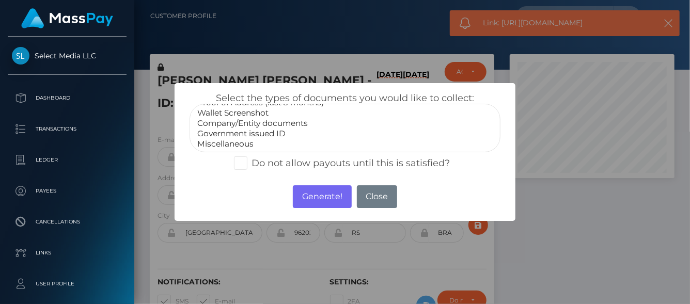
select select "Miscellaneous"
click at [217, 146] on option "Miscellaneous" at bounding box center [344, 144] width 297 height 10
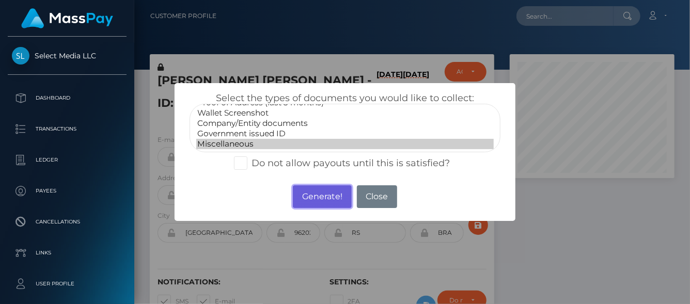
click at [327, 194] on button "Generate!" at bounding box center [322, 196] width 58 height 23
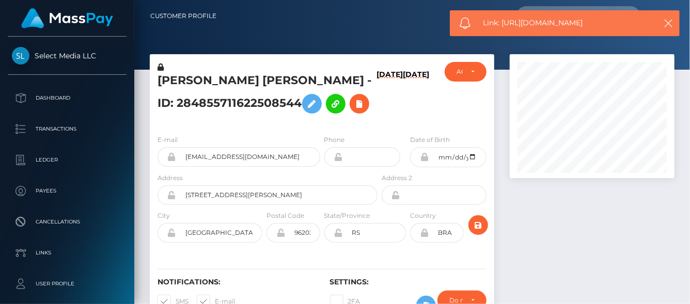
drag, startPoint x: 616, startPoint y: 23, endPoint x: 502, endPoint y: 25, distance: 113.6
click at [502, 25] on span "Link: https://l.maspay.io/tlXVB" at bounding box center [566, 23] width 166 height 11
copy span "https://l.maspay.io/tlXVB"
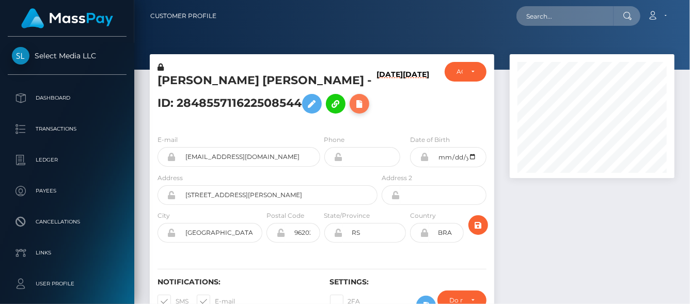
click at [353, 110] on icon at bounding box center [359, 104] width 12 height 13
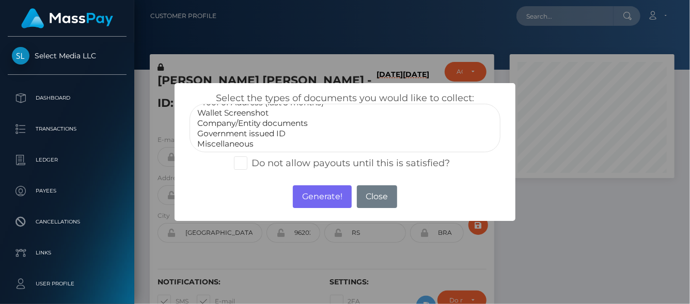
select select "Company/Entity documents"
click at [239, 124] on option "Company/Entity documents" at bounding box center [344, 123] width 297 height 10
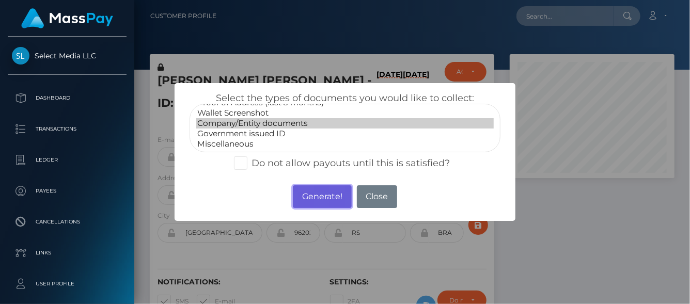
click at [309, 193] on button "Generate!" at bounding box center [322, 196] width 58 height 23
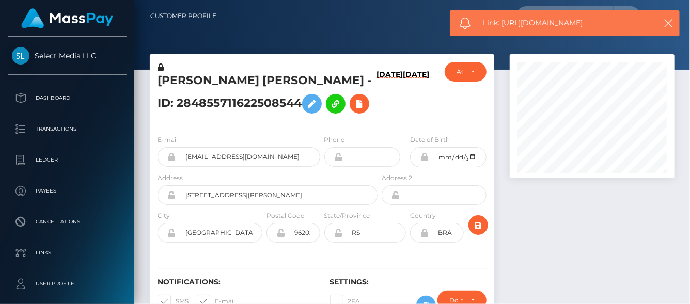
drag, startPoint x: 599, startPoint y: 23, endPoint x: 503, endPoint y: 22, distance: 96.0
click at [503, 22] on span "Link: https://l.maspay.io/RlXBC" at bounding box center [566, 23] width 166 height 11
copy span "https://l.maspay.io/RlXBC"
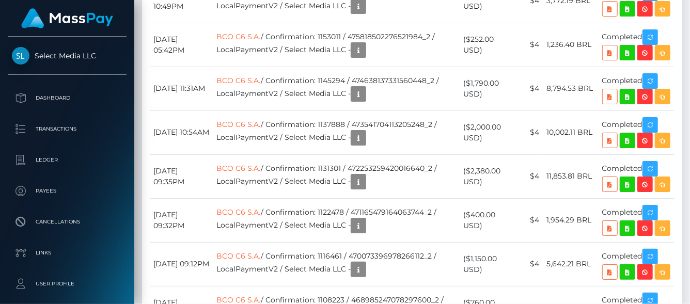
scroll to position [3671, 0]
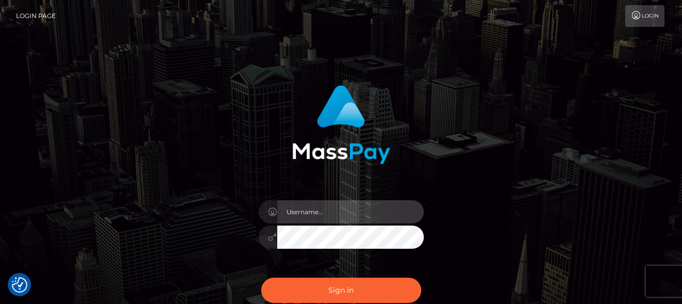
type input "[PERSON_NAME]"
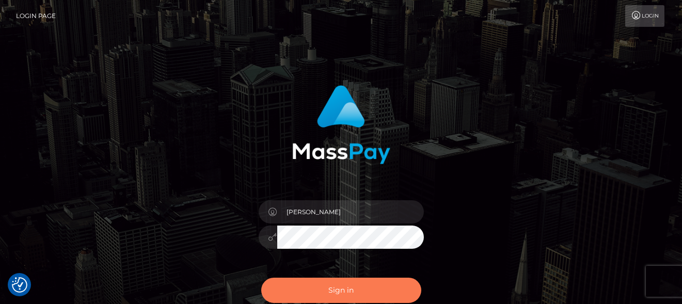
click at [323, 295] on button "Sign in" at bounding box center [341, 290] width 160 height 25
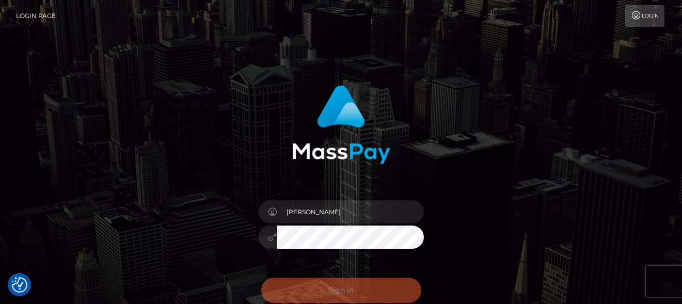
click at [323, 289] on div "Sign in Need Help?" at bounding box center [341, 295] width 181 height 46
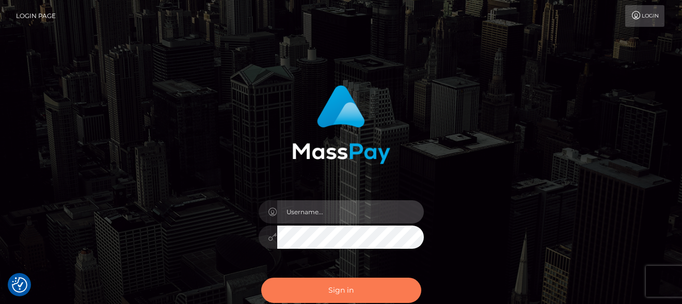
type input "[PERSON_NAME]"
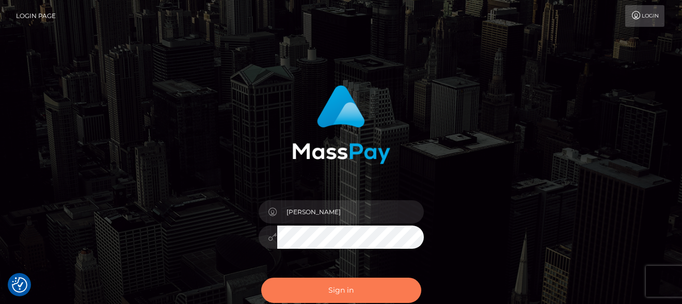
click at [337, 292] on button "Sign in" at bounding box center [341, 290] width 160 height 25
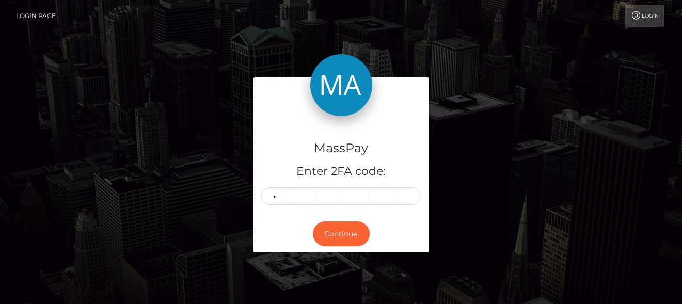
type input "6"
type input "5"
type input "7"
type input "4"
type input "2"
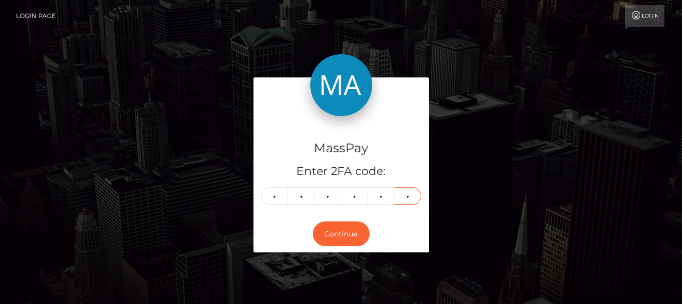
type input "7"
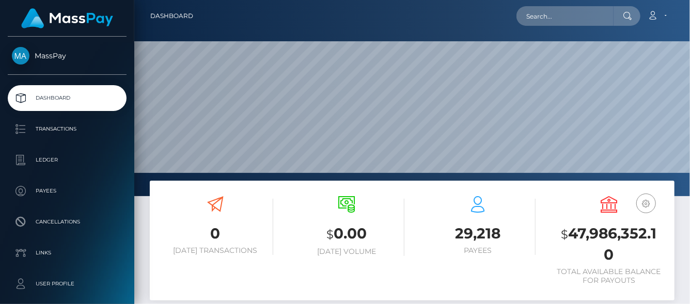
scroll to position [183, 165]
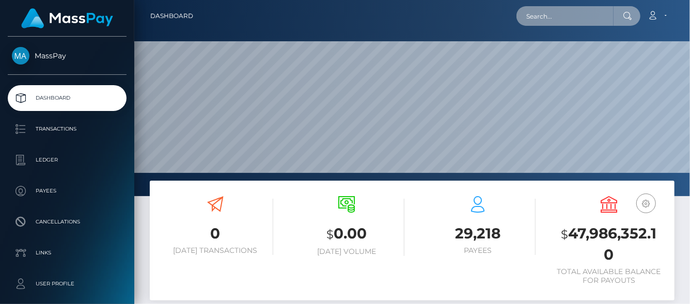
click at [544, 17] on input "text" at bounding box center [564, 16] width 97 height 20
paste input "valeriaelagina@hotmail.com"
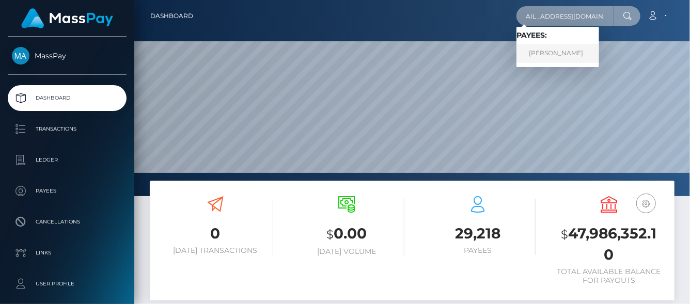
type input "valeriaelagina@hotmail.com"
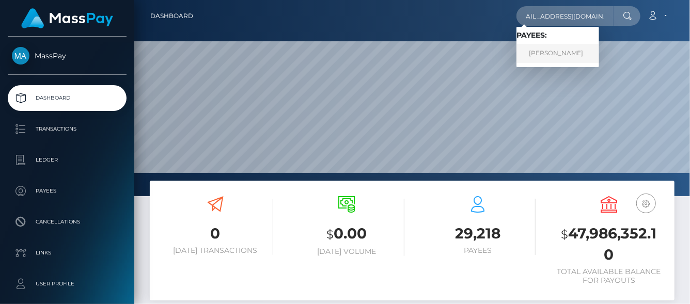
scroll to position [0, 0]
click at [546, 54] on link "VALERIIA Alexandrovna Elagina" at bounding box center [557, 53] width 83 height 19
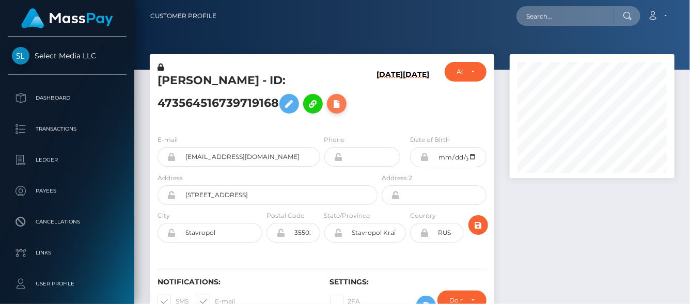
scroll to position [124, 165]
click at [343, 108] on icon at bounding box center [336, 104] width 12 height 13
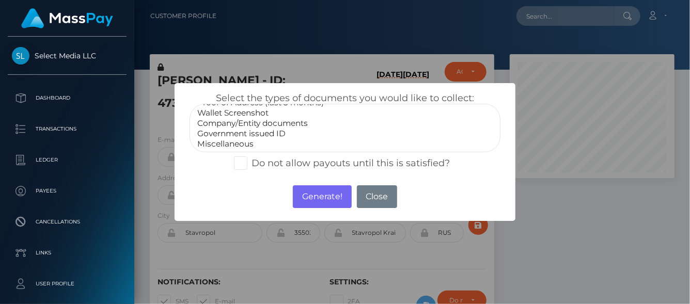
scroll to position [0, 0]
select select "Bank Statement"
click at [223, 119] on option "Bank Statement" at bounding box center [344, 123] width 297 height 10
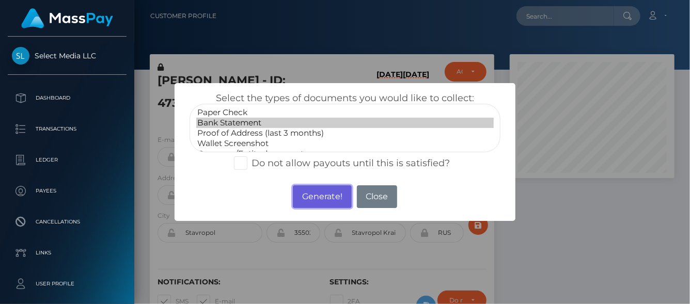
click at [313, 201] on button "Generate!" at bounding box center [322, 196] width 58 height 23
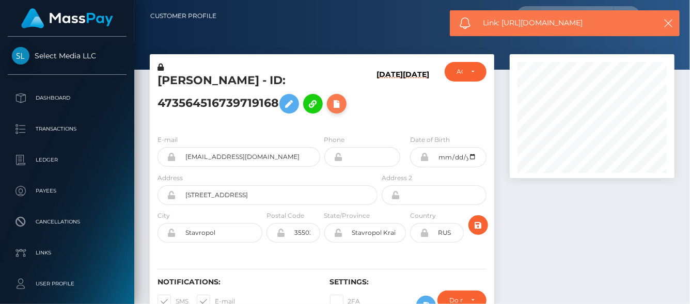
click at [343, 102] on icon at bounding box center [336, 104] width 12 height 13
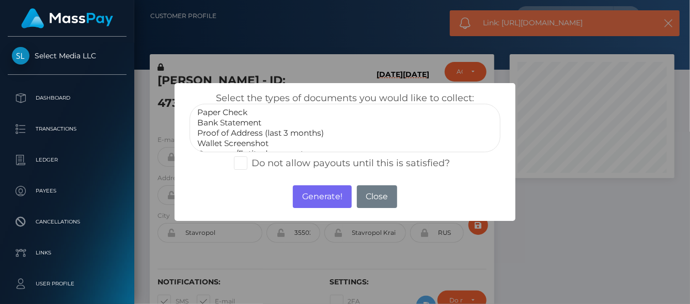
select select "Proof of Address (last 3 months)"
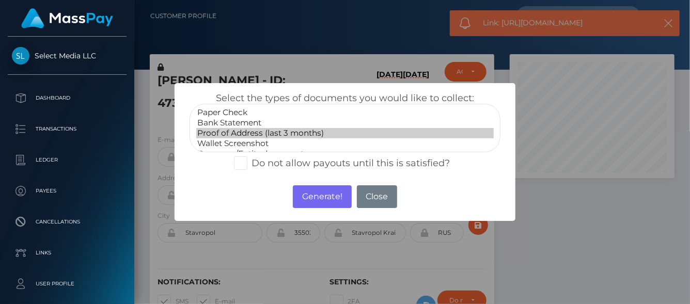
click at [299, 130] on option "Proof of Address (last 3 months)" at bounding box center [344, 133] width 297 height 10
click at [306, 191] on button "Generate!" at bounding box center [322, 196] width 58 height 23
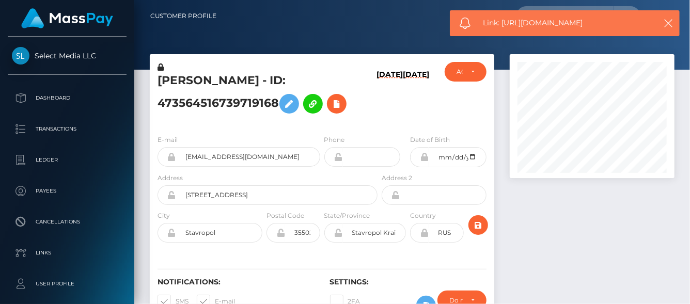
drag, startPoint x: 596, startPoint y: 25, endPoint x: 501, endPoint y: 24, distance: 95.0
copy span "https://l.maspay.io/0lX1d"
drag, startPoint x: 591, startPoint y: 27, endPoint x: 502, endPoint y: 23, distance: 88.4
click at [502, 23] on span "Link: https://l.maspay.io/2lX0c" at bounding box center [566, 23] width 166 height 11
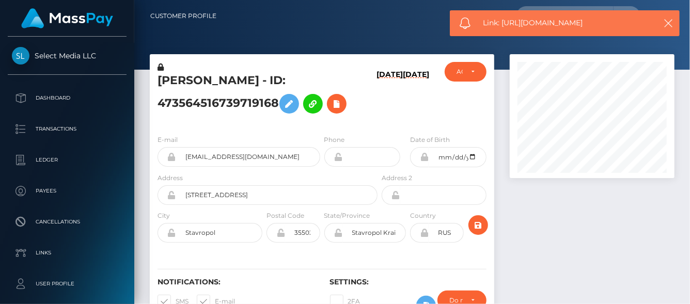
copy span "https://l.maspay.io/2lX0c"
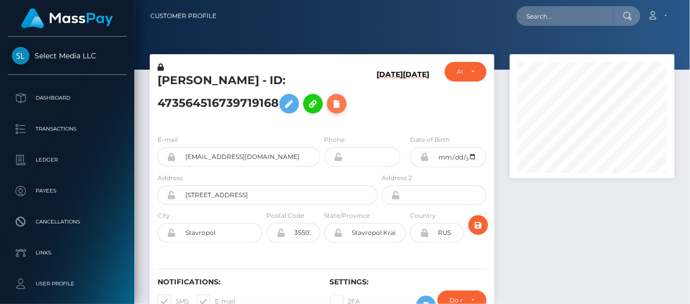
click at [343, 101] on icon at bounding box center [336, 104] width 12 height 13
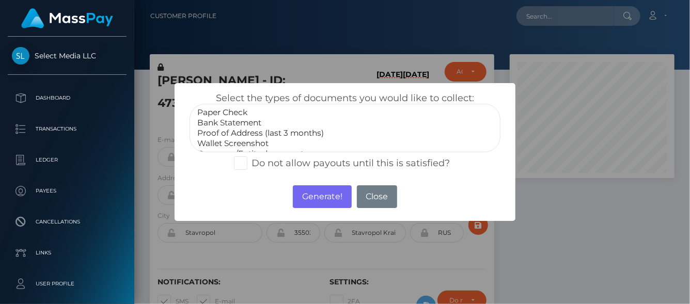
scroll to position [30, 0]
select select "Government issued ID"
click at [232, 133] on option "Government issued ID" at bounding box center [344, 134] width 297 height 10
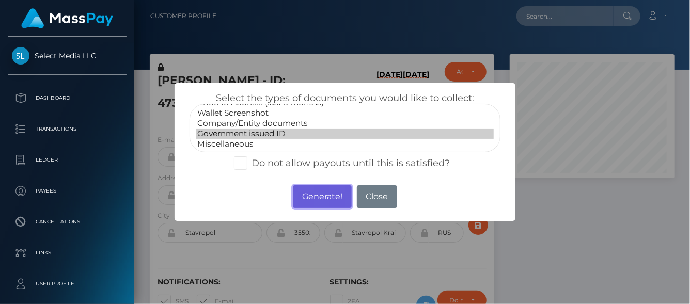
click at [309, 196] on button "Generate!" at bounding box center [322, 196] width 58 height 23
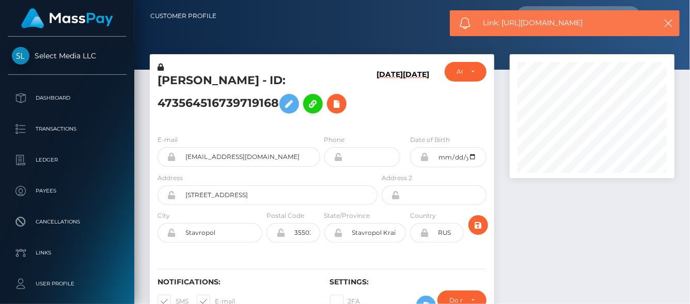
drag, startPoint x: 610, startPoint y: 20, endPoint x: 502, endPoint y: 18, distance: 107.4
click at [502, 18] on span "Link: https://l.maspay.io/4lX21" at bounding box center [566, 23] width 166 height 11
copy span "https://l.maspay.io/4lX21"
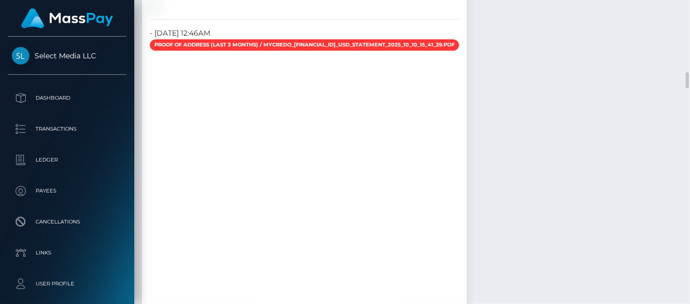
scroll to position [1137, 0]
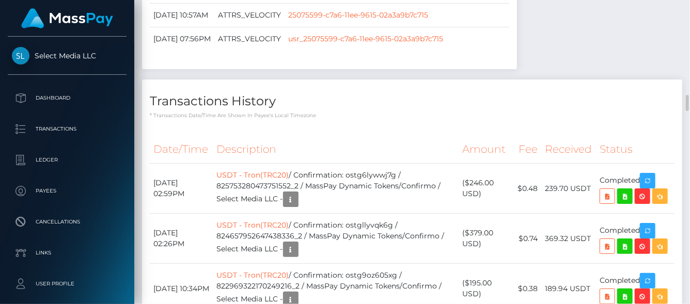
scroll to position [1862, 0]
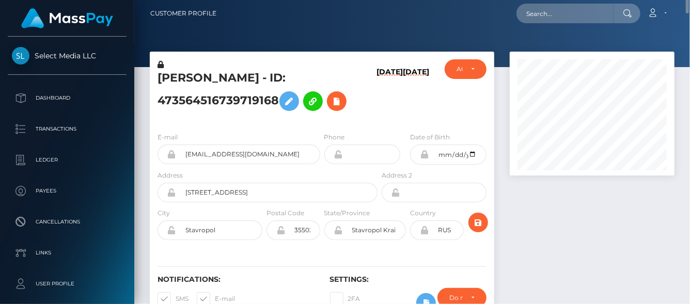
scroll to position [0, 0]
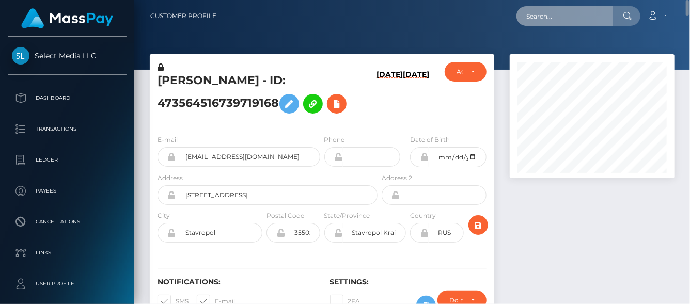
click at [567, 19] on input "text" at bounding box center [564, 16] width 97 height 20
paste input "[EMAIL_ADDRESS][DOMAIN_NAME]"
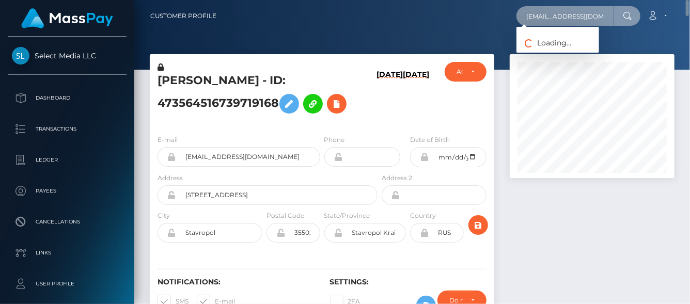
scroll to position [0, 3]
type input "[EMAIL_ADDRESS][DOMAIN_NAME]"
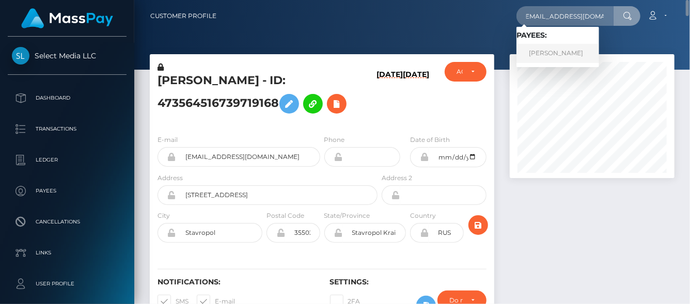
click at [532, 51] on link "Valeriia Elagina" at bounding box center [557, 53] width 83 height 19
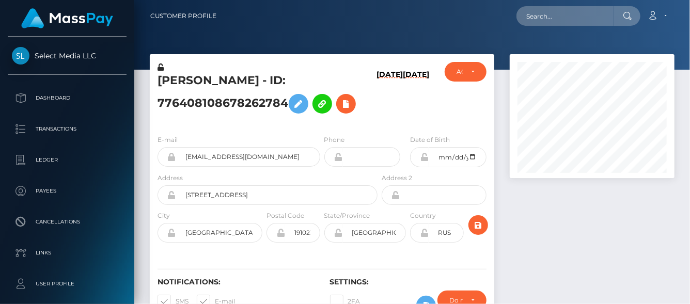
scroll to position [124, 165]
click at [347, 103] on icon at bounding box center [346, 104] width 12 height 13
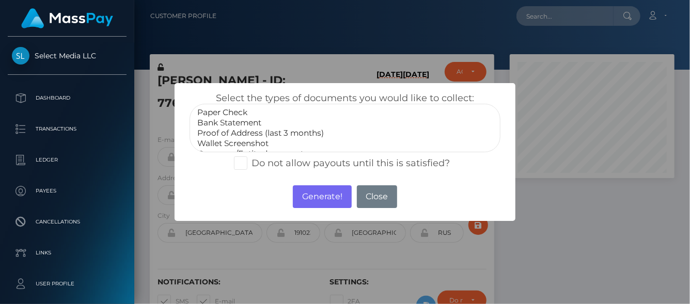
select select "Bank Statement"
click at [218, 122] on option "Bank Statement" at bounding box center [344, 123] width 297 height 10
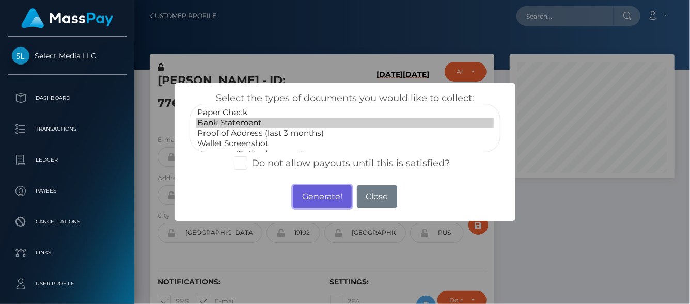
click at [309, 199] on button "Generate!" at bounding box center [322, 196] width 58 height 23
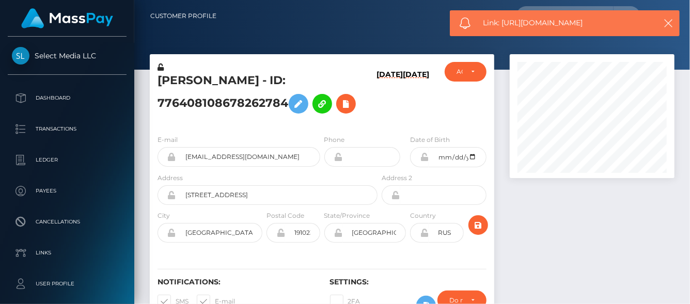
drag, startPoint x: 612, startPoint y: 26, endPoint x: 457, endPoint y: 4, distance: 156.4
click at [501, 23] on span "Link: [URL][DOMAIN_NAME]" at bounding box center [566, 23] width 166 height 11
copy span "[URL][DOMAIN_NAME]"
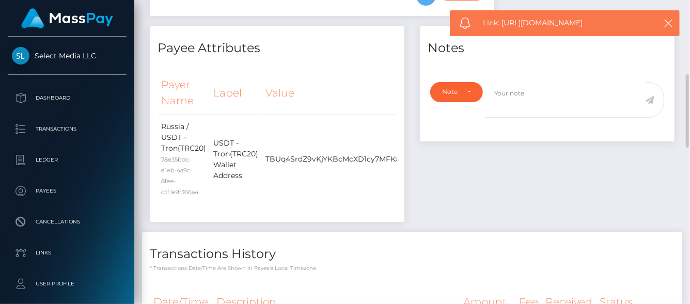
scroll to position [0, 0]
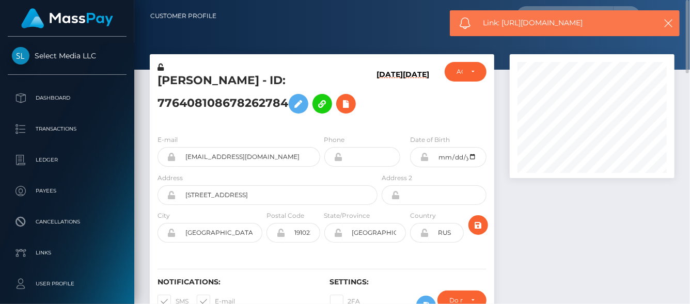
copy span "[URL][DOMAIN_NAME]"
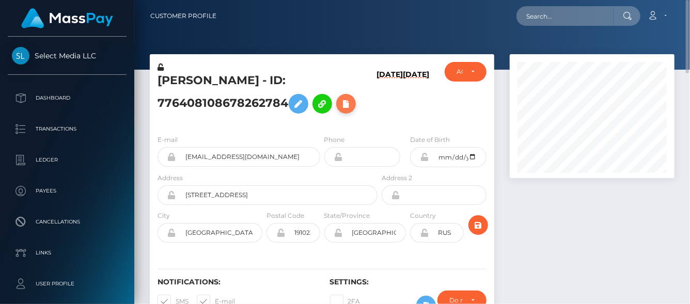
click at [352, 103] on icon at bounding box center [346, 104] width 12 height 13
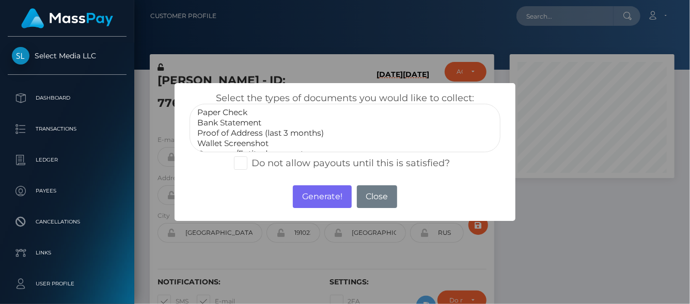
select select "Proof of Address (last 3 months)"
click at [256, 132] on option "Proof of Address (last 3 months)" at bounding box center [344, 133] width 297 height 10
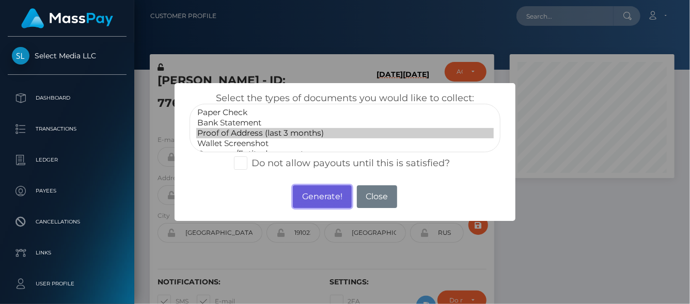
click at [309, 197] on button "Generate!" at bounding box center [322, 196] width 58 height 23
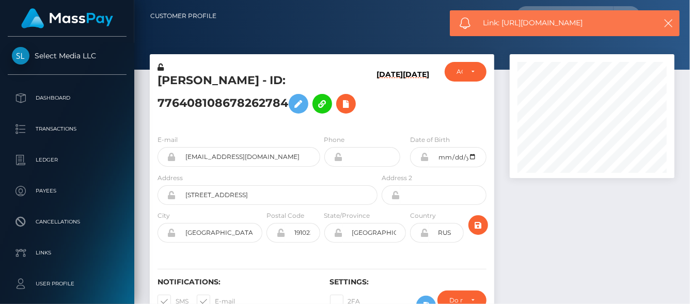
drag, startPoint x: 601, startPoint y: 19, endPoint x: 498, endPoint y: 25, distance: 102.9
click at [503, 27] on span "Link: [URL][DOMAIN_NAME]" at bounding box center [566, 23] width 166 height 11
copy span "[URL][DOMAIN_NAME]"
click at [346, 105] on icon at bounding box center [346, 104] width 12 height 13
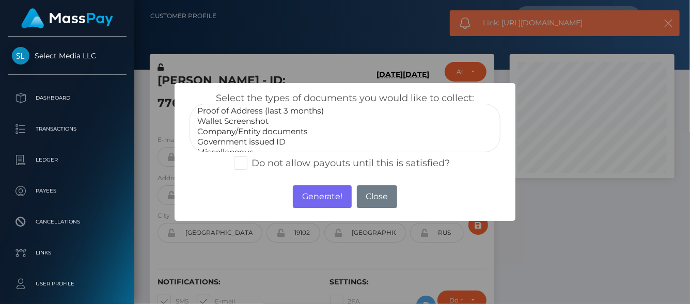
scroll to position [30, 0]
select select "Government issued ID"
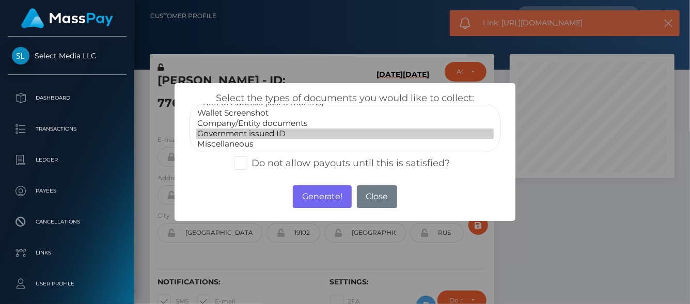
click at [245, 132] on option "Government issued ID" at bounding box center [344, 134] width 297 height 10
click at [317, 197] on button "Generate!" at bounding box center [322, 196] width 58 height 23
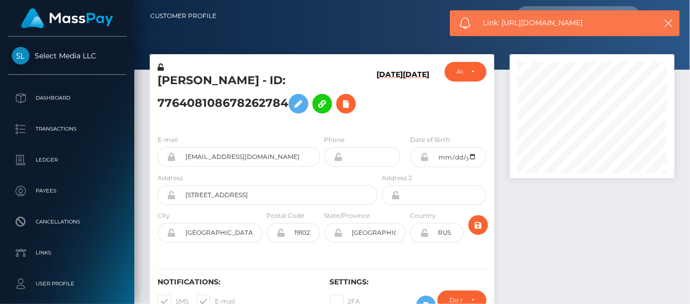
drag, startPoint x: 606, startPoint y: 26, endPoint x: 502, endPoint y: 22, distance: 103.3
click at [502, 22] on span "Link: [URL][DOMAIN_NAME]" at bounding box center [566, 23] width 166 height 11
copy span "[URL][DOMAIN_NAME]"
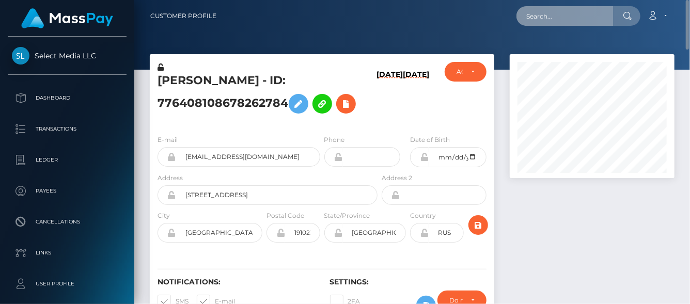
click at [539, 11] on input "text" at bounding box center [564, 16] width 97 height 20
paste input "378575168252948480"
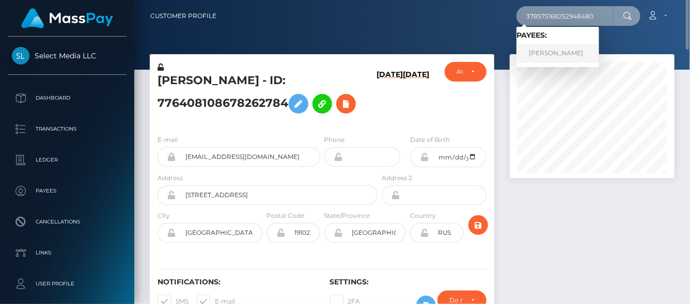
type input "378575168252948480"
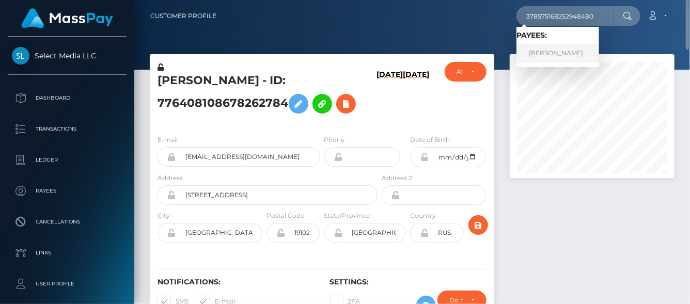
click at [579, 56] on link "Aleksandr Valerievich Redkusov" at bounding box center [557, 53] width 83 height 19
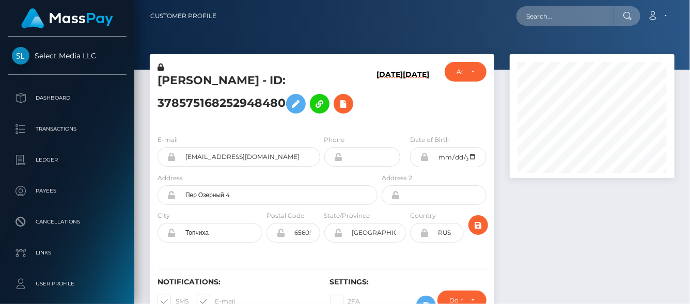
scroll to position [124, 165]
drag, startPoint x: 152, startPoint y: 85, endPoint x: 300, endPoint y: 104, distance: 149.4
click at [300, 105] on div "Aleksandr Valerievich Redkusov - ID: 378575168252948480" at bounding box center [265, 94] width 230 height 65
copy h5 "Aleksandr Valerievich Redkusov - ID: 378575168252948480"
click at [544, 19] on input "text" at bounding box center [564, 16] width 97 height 20
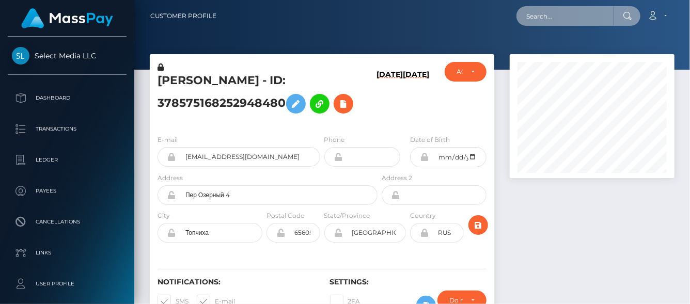
paste input "slainnymph@gmail.com"
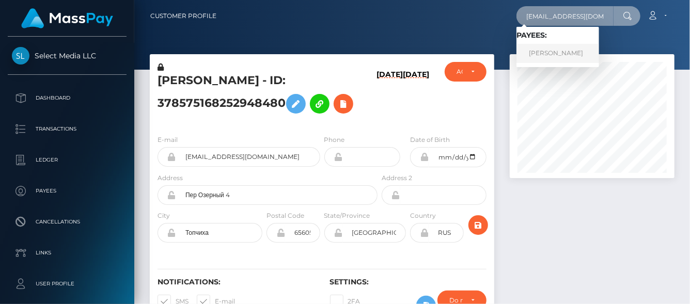
type input "slainnymph@gmail.com"
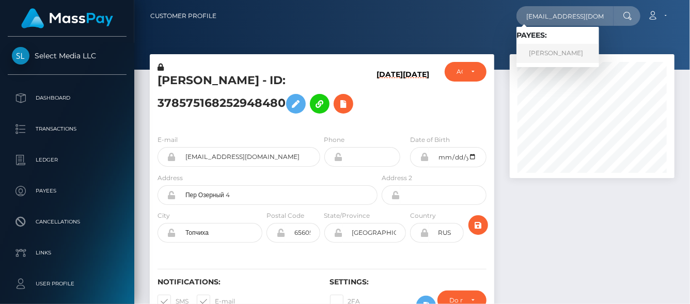
click at [535, 44] on link "Aleksandr Valerievich Redkusov" at bounding box center [557, 53] width 83 height 19
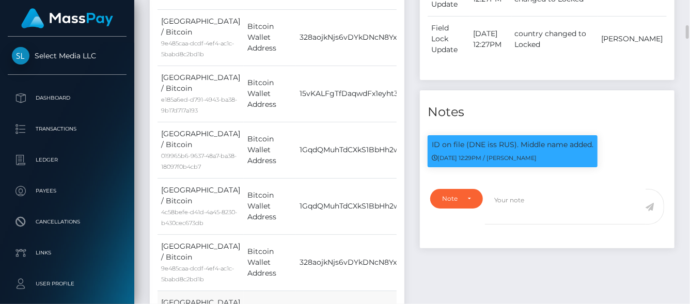
scroll to position [621, 0]
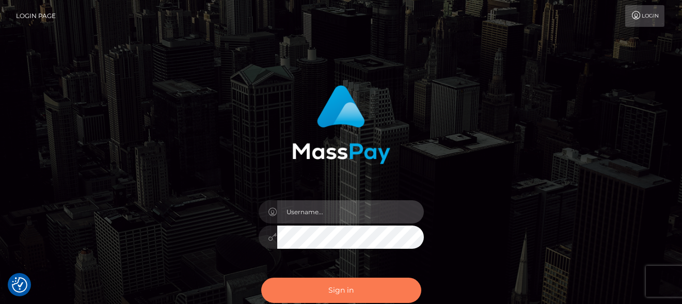
type input "[PERSON_NAME]"
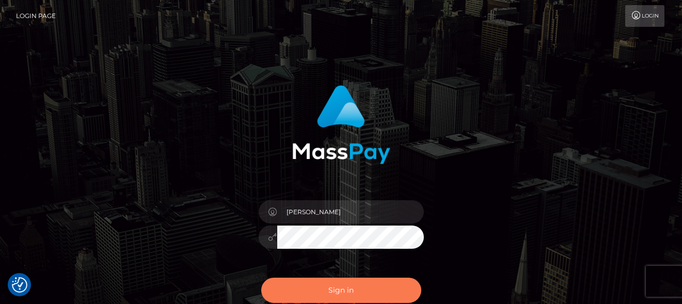
click at [297, 288] on button "Sign in" at bounding box center [341, 290] width 160 height 25
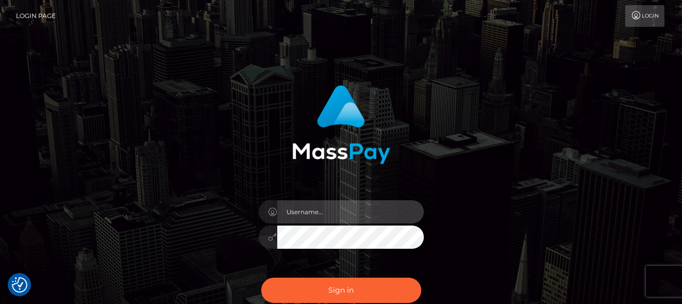
type input "[PERSON_NAME]"
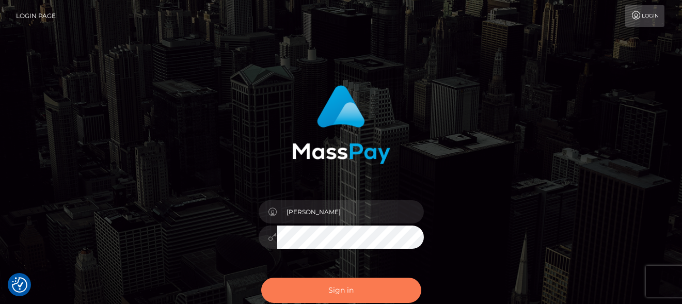
click at [296, 286] on button "Sign in" at bounding box center [341, 290] width 160 height 25
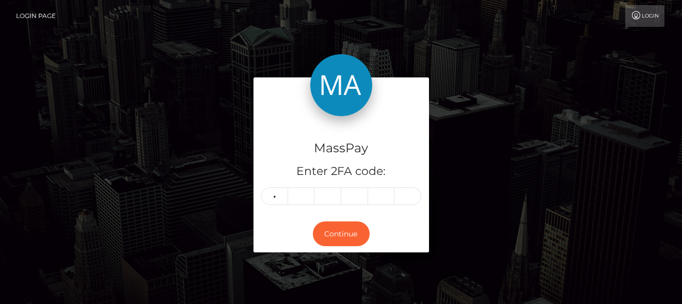
type input "6"
type input "4"
type input "0"
type input "4"
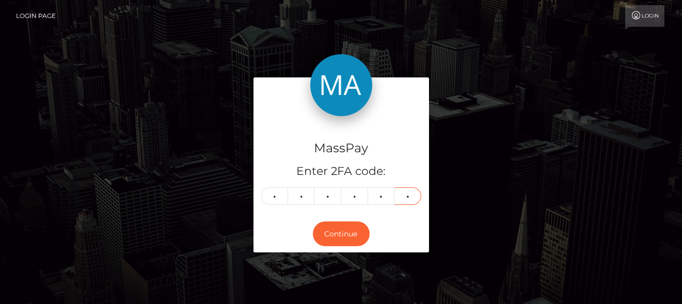
type input "1"
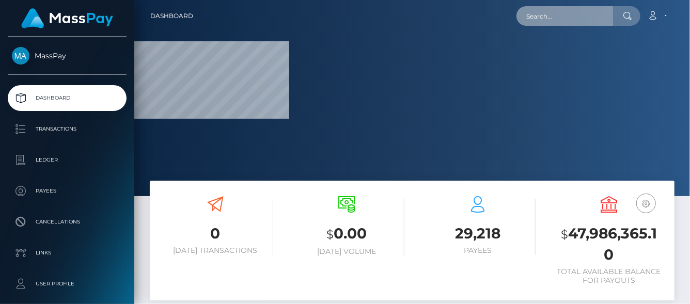
click at [555, 20] on input "text" at bounding box center [564, 16] width 97 height 20
paste input "378575168252948480"
type input "378575168252948480"
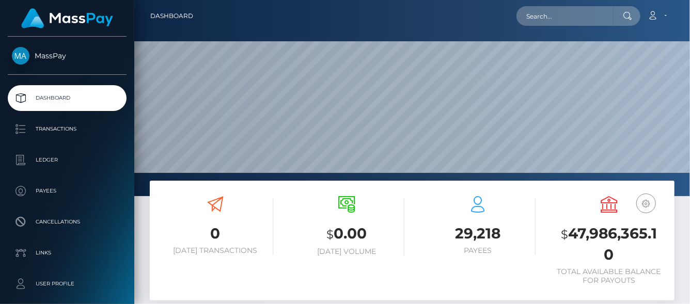
scroll to position [183, 165]
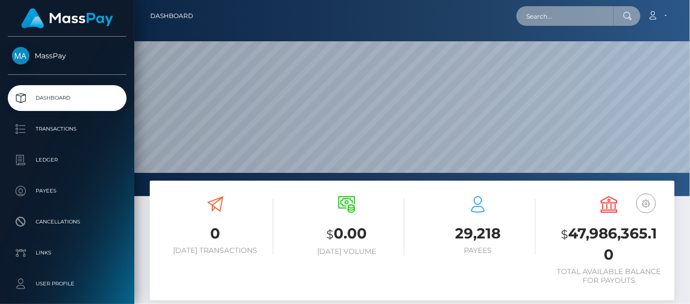
click at [535, 14] on input "text" at bounding box center [564, 16] width 97 height 20
paste input "378575168252948480"
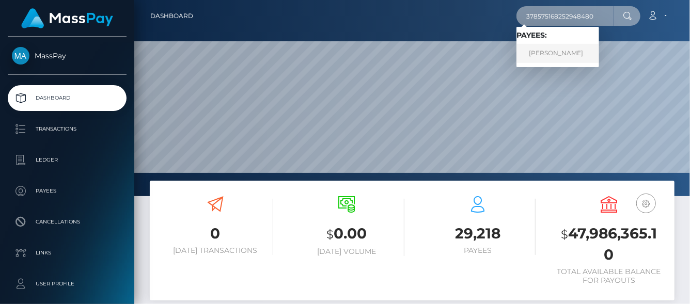
type input "378575168252948480"
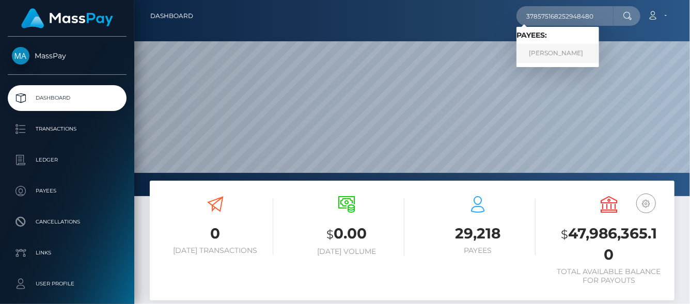
click at [582, 48] on link "[PERSON_NAME]" at bounding box center [557, 53] width 83 height 19
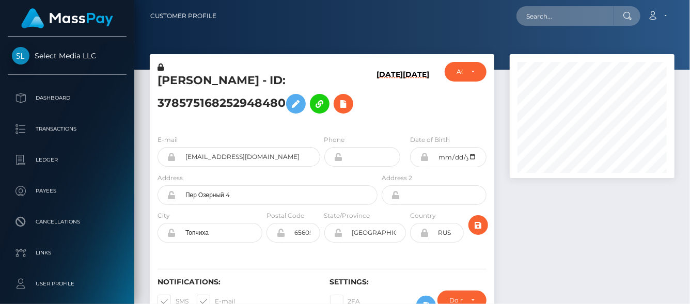
scroll to position [124, 165]
click at [337, 110] on icon at bounding box center [343, 104] width 12 height 13
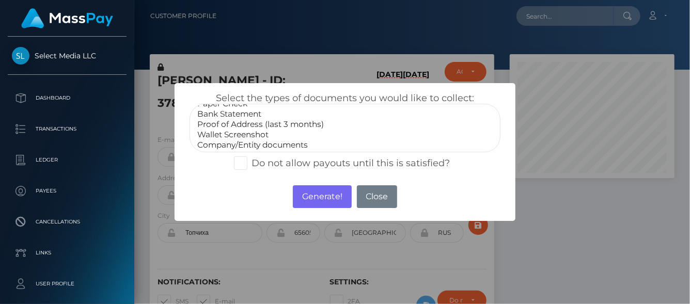
scroll to position [0, 0]
select select "Proof of Address (last 3 months)"
click at [232, 131] on option "Proof of Address (last 3 months)" at bounding box center [344, 133] width 297 height 10
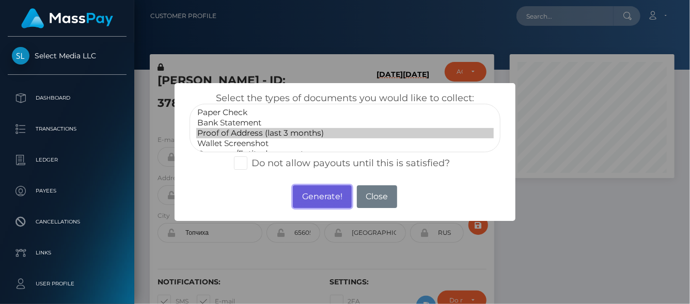
click at [319, 193] on button "Generate!" at bounding box center [322, 196] width 58 height 23
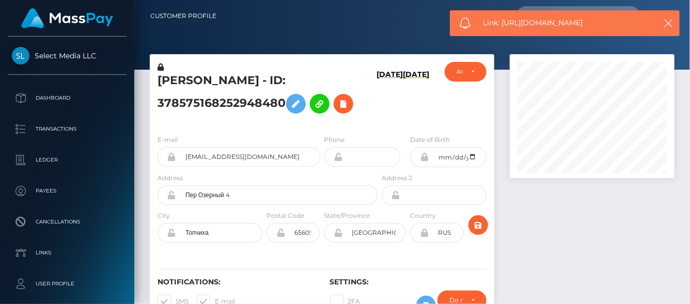
drag, startPoint x: 603, startPoint y: 26, endPoint x: 502, endPoint y: 29, distance: 100.8
click at [502, 29] on div "Link: https://l.maspay.io/BlCwm" at bounding box center [565, 23] width 230 height 26
copy span "https://l.maspay.io/BlCwm"
click at [337, 110] on icon at bounding box center [343, 104] width 12 height 13
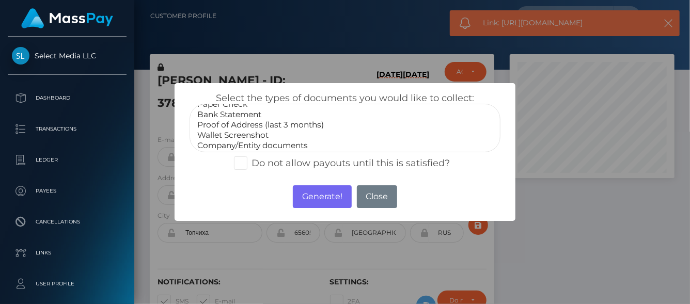
scroll to position [30, 0]
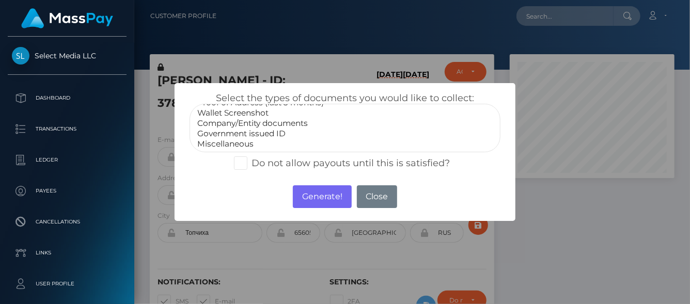
select select "Government issued ID"
click at [265, 134] on option "Government issued ID" at bounding box center [344, 134] width 297 height 10
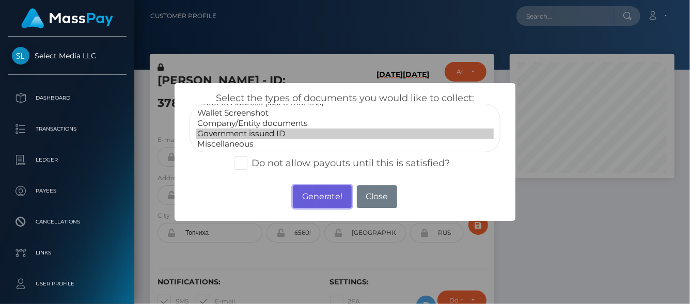
click at [315, 193] on button "Generate!" at bounding box center [322, 196] width 58 height 23
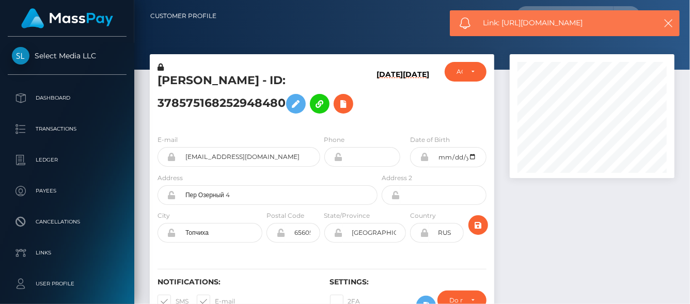
drag, startPoint x: 597, startPoint y: 22, endPoint x: 501, endPoint y: 24, distance: 95.5
click at [501, 24] on span "Link: https://l.maspay.io/mlCeS" at bounding box center [566, 23] width 166 height 11
copy span "https://l.maspay.io/mlCeS"
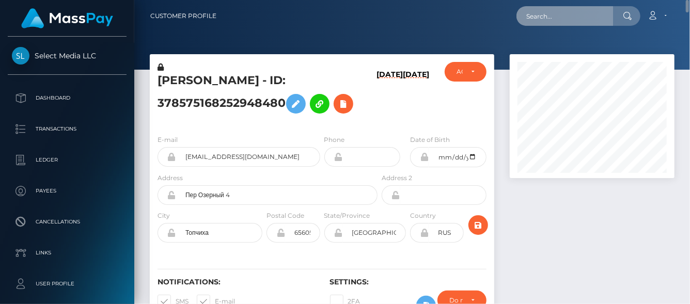
click at [534, 19] on input "text" at bounding box center [564, 16] width 97 height 20
paste input "[EMAIL_ADDRESS][DOMAIN_NAME]"
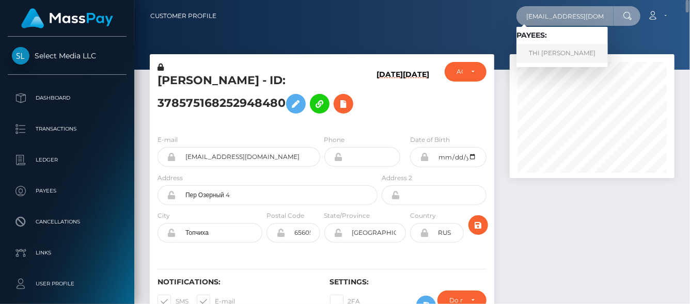
type input "[EMAIL_ADDRESS][DOMAIN_NAME]"
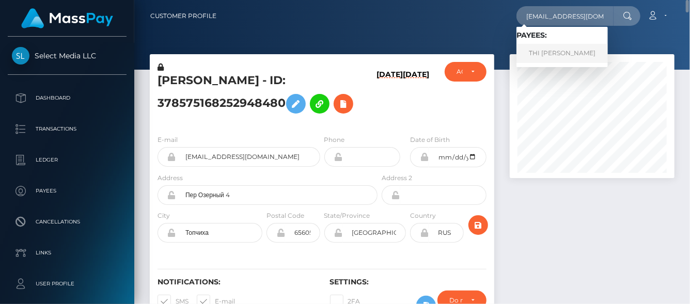
click at [538, 55] on link "THI HOA LE" at bounding box center [561, 53] width 91 height 19
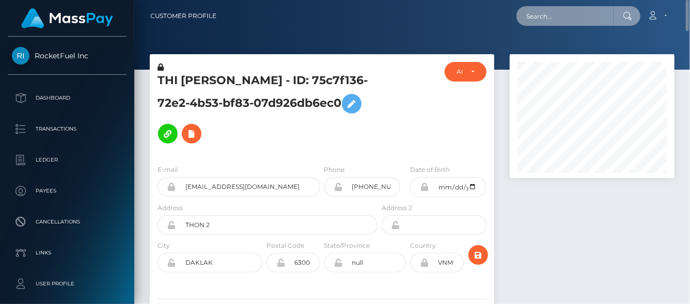
click at [538, 17] on input "text" at bounding box center [564, 16] width 97 height 20
paste input "httv1212@gmail.com"
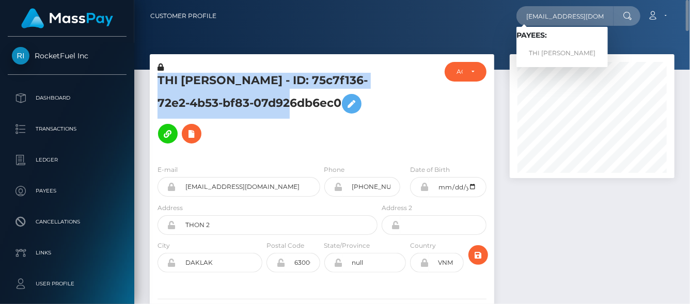
drag, startPoint x: 152, startPoint y: 76, endPoint x: 309, endPoint y: 99, distance: 158.6
click at [309, 99] on div "THI HOA LE - ID: 75c7f136-72e2-4b53-bf83-07d926db6ec0" at bounding box center [265, 109] width 230 height 94
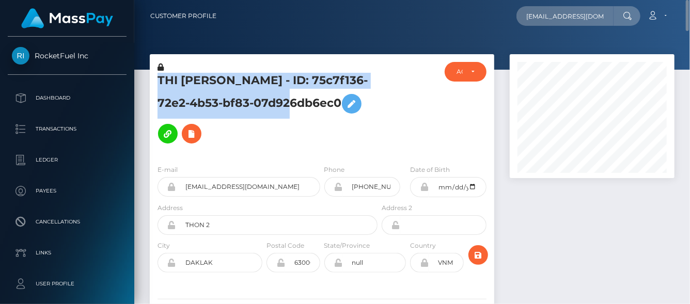
copy h5 "THI HOA LE - ID: 75c7f136-72e2-4b53-bf83-07d926db6ec0"
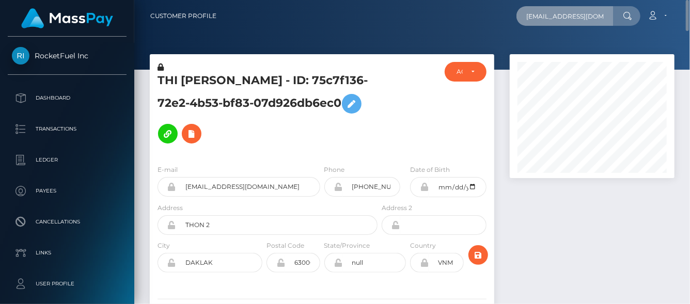
click at [551, 19] on input "httv1212@gmail.com" at bounding box center [564, 16] width 97 height 20
drag, startPoint x: 591, startPoint y: 12, endPoint x: 453, endPoint y: 12, distance: 137.3
click at [453, 12] on div "httv1212@gmail.com Loading... Loading... Payees: THI HOA LE Account Edit Profil…" at bounding box center [449, 16] width 449 height 22
paste input "THI HOA LE"
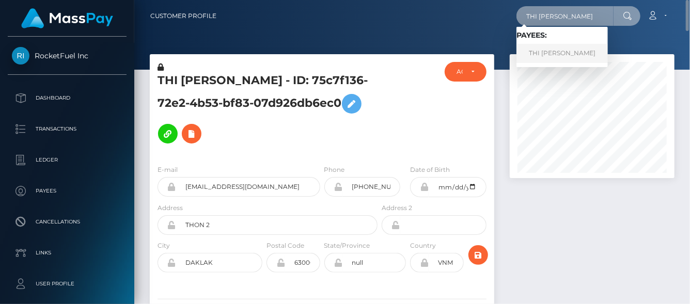
type input "THI HOA LE"
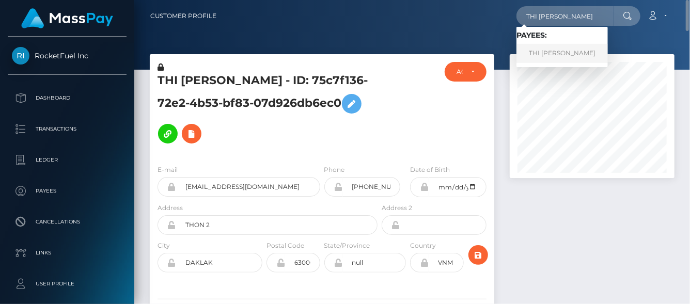
click at [547, 49] on link "THI HOA LE" at bounding box center [561, 53] width 91 height 19
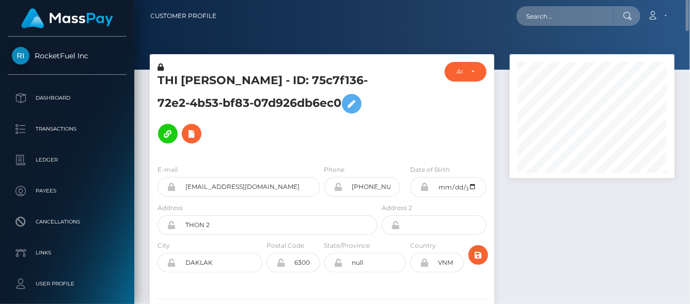
click at [551, 39] on div at bounding box center [412, 35] width 556 height 70
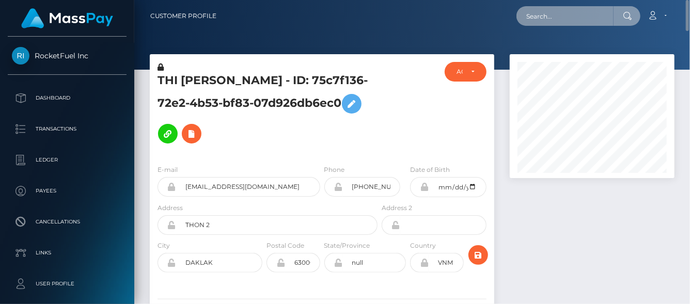
click at [536, 17] on input "text" at bounding box center [564, 16] width 97 height 20
paste input "[EMAIL_ADDRESS][DOMAIN_NAME]"
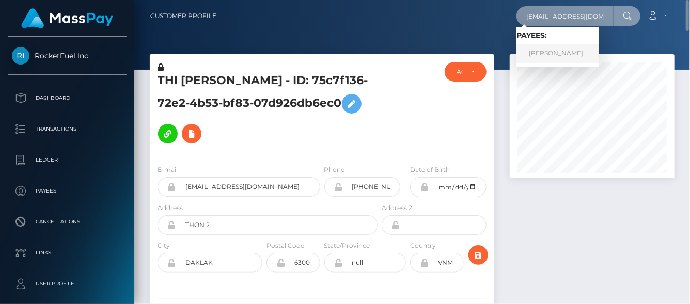
type input "[EMAIL_ADDRESS][DOMAIN_NAME]"
click at [548, 57] on link "Annie Foisy" at bounding box center [557, 53] width 83 height 19
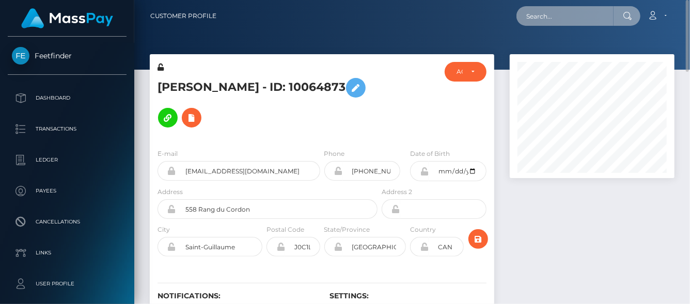
click at [563, 11] on input "text" at bounding box center [564, 16] width 97 height 20
paste input "818130226948104192"
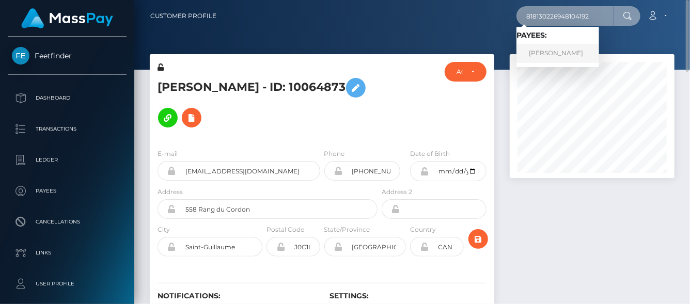
type input "818130226948104192"
click at [547, 51] on link "[PERSON_NAME]" at bounding box center [557, 53] width 83 height 19
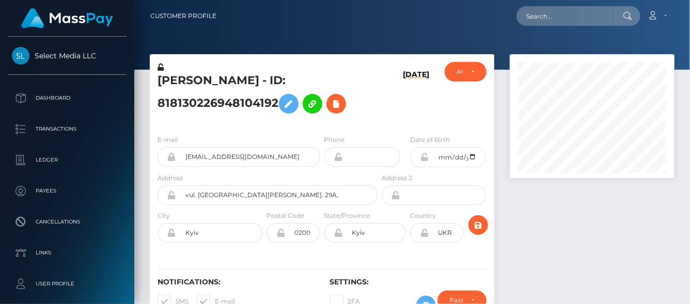
scroll to position [124, 165]
drag, startPoint x: 688, startPoint y: 191, endPoint x: 654, endPoint y: -58, distance: 251.2
click at [654, 0] on html "Select Media LLC Dashboard Transactions Ledger Payees Links Taxes" at bounding box center [345, 152] width 690 height 304
click at [561, 17] on input "text" at bounding box center [564, 16] width 97 height 20
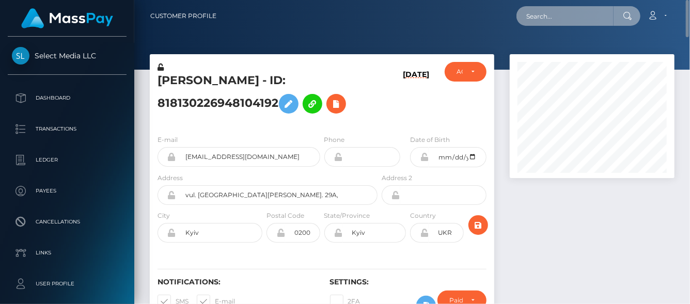
paste input "[EMAIL_ADDRESS][DOMAIN_NAME]"
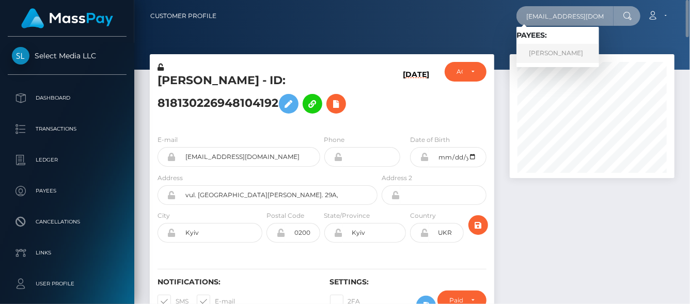
type input "[EMAIL_ADDRESS][DOMAIN_NAME]"
click at [558, 57] on link "Annie Foisy" at bounding box center [557, 53] width 83 height 19
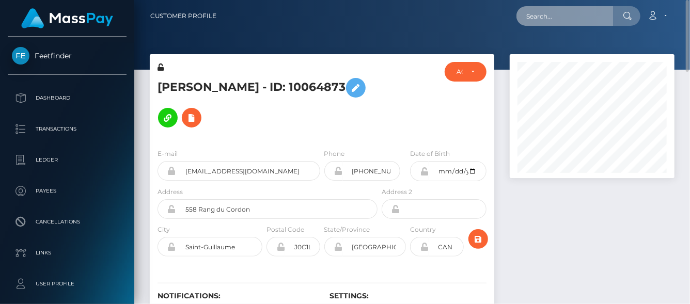
click at [535, 20] on input "text" at bounding box center [564, 16] width 97 height 20
paste input "66375e99aa6a267ee2ff7ce6"
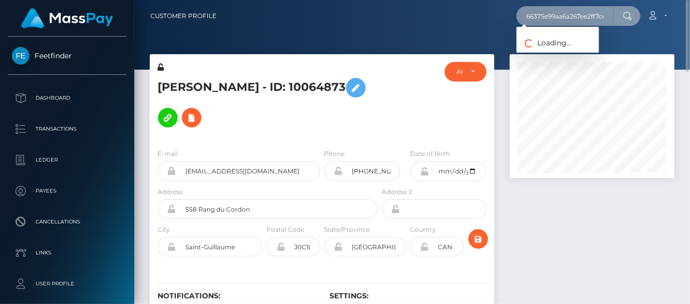
scroll to position [0, 10]
type input "66375e99aa6a267ee2ff7ce6"
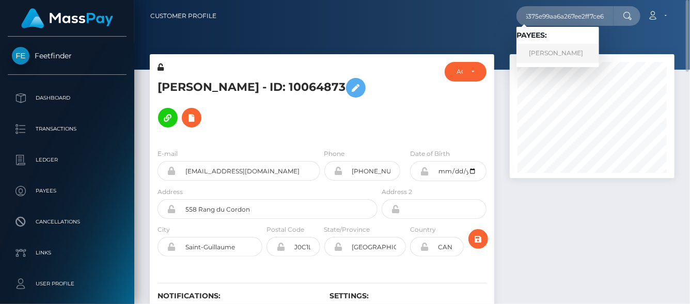
click at [541, 50] on link "LaiLani Welsh" at bounding box center [557, 53] width 83 height 19
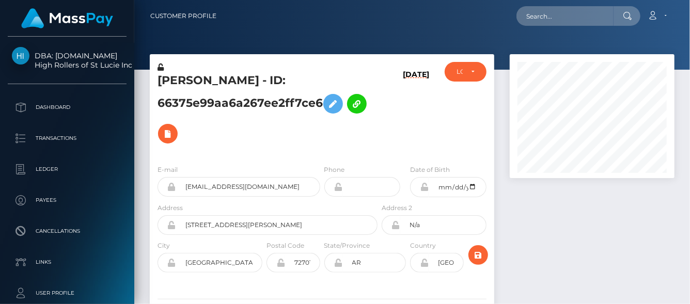
scroll to position [124, 165]
click at [172, 137] on icon at bounding box center [168, 134] width 12 height 13
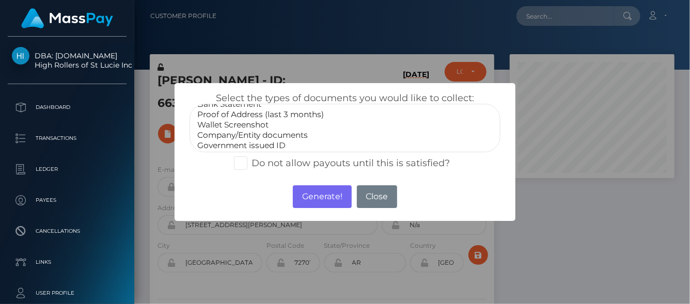
scroll to position [0, 0]
select select "Bank Statement"
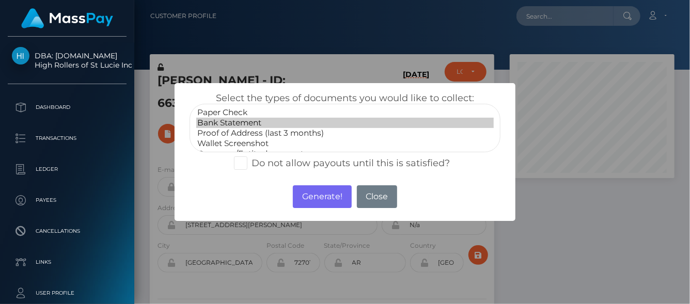
click at [219, 118] on option "Bank Statement" at bounding box center [344, 123] width 297 height 10
click at [303, 187] on button "Generate!" at bounding box center [322, 196] width 58 height 23
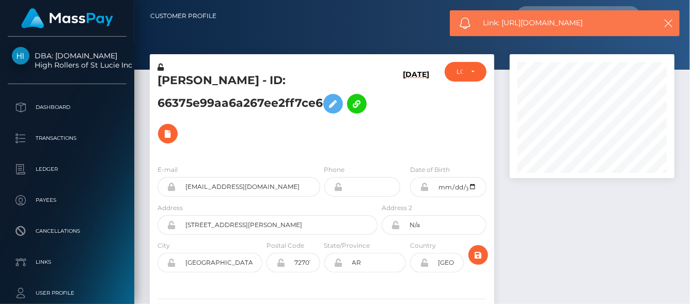
drag, startPoint x: 605, startPoint y: 23, endPoint x: 501, endPoint y: 27, distance: 103.8
click at [501, 27] on span "Link: https://l.maspay.io/1lCr9" at bounding box center [566, 23] width 166 height 11
copy span "https://l.maspay.io/1lCr9"
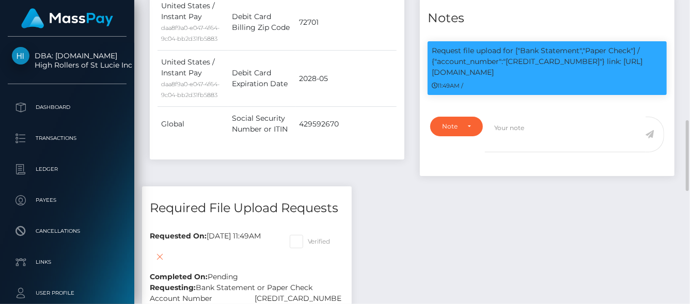
scroll to position [124, 165]
drag, startPoint x: 574, startPoint y: 59, endPoint x: 506, endPoint y: 63, distance: 67.7
click at [506, 63] on p "Request file upload for ["Bank Statement","Paper Check"] / {"account_number":"4…" at bounding box center [547, 61] width 231 height 33
copy p "4232233096707665"
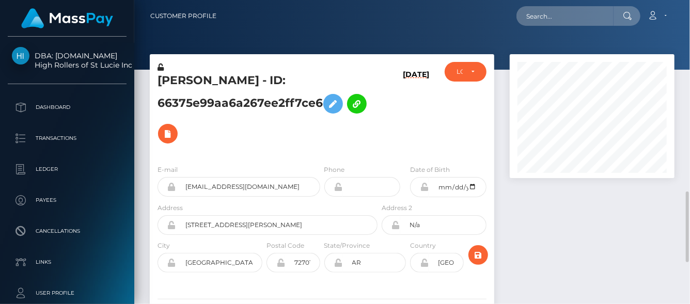
scroll to position [0, 0]
click at [175, 133] on button at bounding box center [168, 134] width 20 height 20
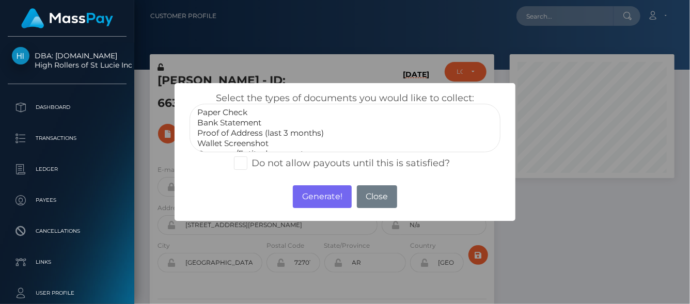
select select "Bank Statement"
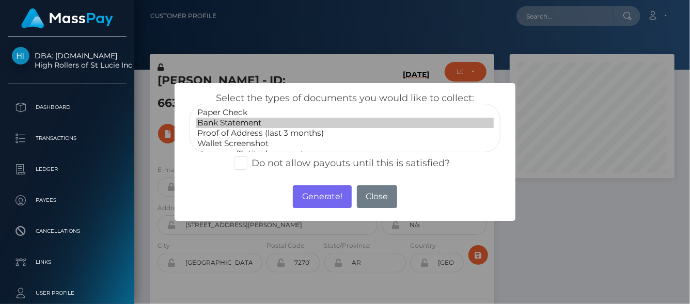
click at [263, 123] on option "Bank Statement" at bounding box center [344, 123] width 297 height 10
click at [325, 194] on button "Generate!" at bounding box center [322, 196] width 58 height 23
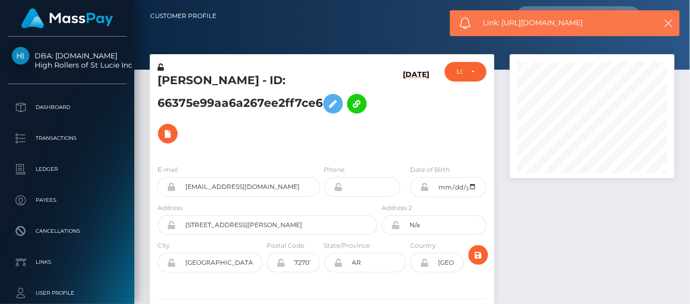
drag, startPoint x: 622, startPoint y: 23, endPoint x: 503, endPoint y: 21, distance: 119.3
click at [503, 21] on span "Link: https://l.maspay.io/LlCyC" at bounding box center [566, 23] width 166 height 11
copy span "https://l.maspay.io/LlCyC"
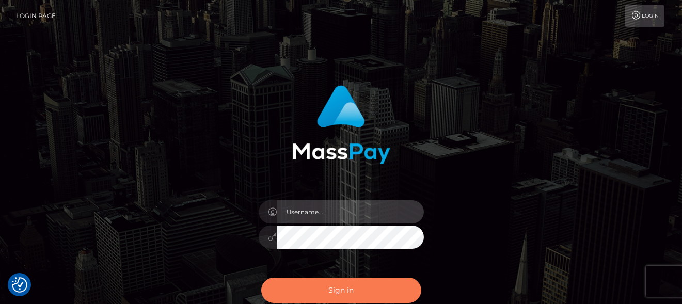
type input "[PERSON_NAME]"
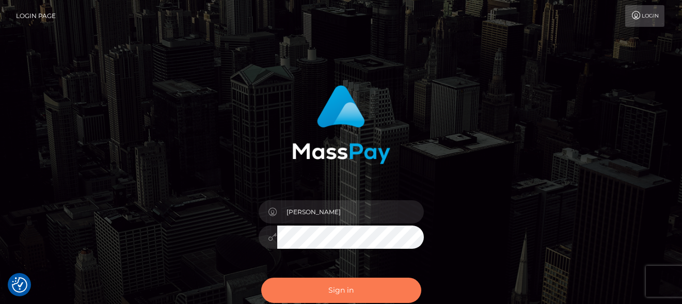
click at [320, 293] on button "Sign in" at bounding box center [341, 290] width 160 height 25
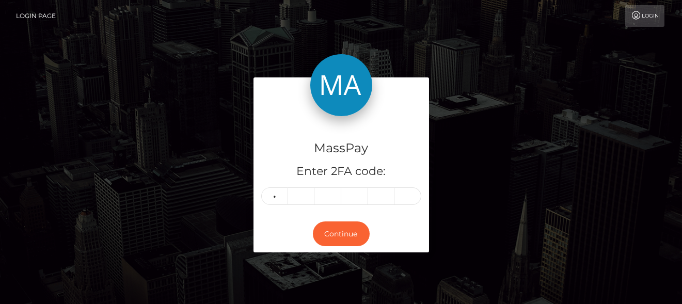
type input "2"
type input "7"
type input "3"
type input "8"
type input "0"
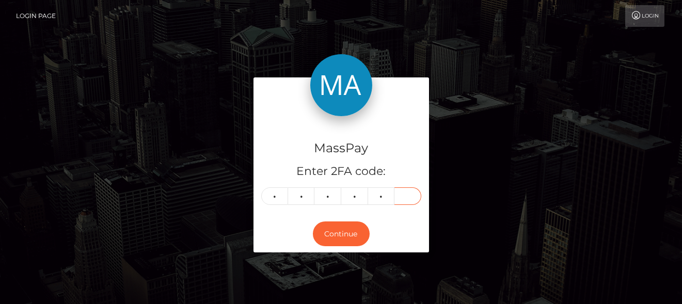
type input "7"
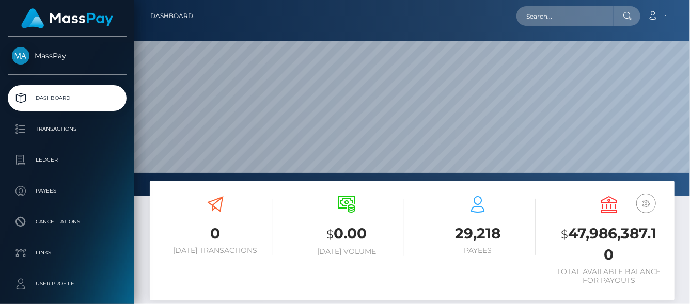
scroll to position [183, 165]
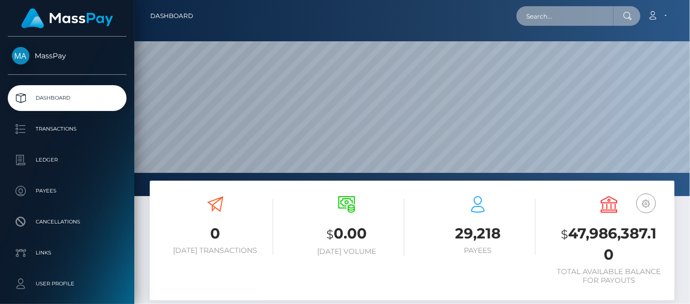
click at [540, 17] on input "text" at bounding box center [564, 16] width 97 height 20
paste input "688e5f51e5a54a75fde081be"
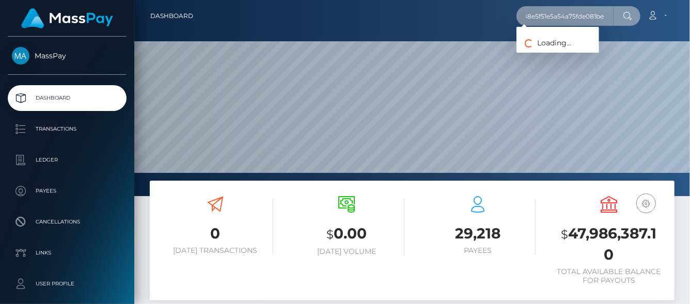
type input "688e5f51e5a54a75fde081be"
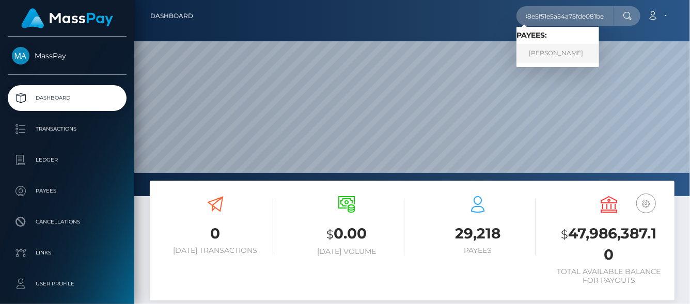
scroll to position [0, 0]
click at [545, 54] on link "Lisa Matlock" at bounding box center [557, 53] width 83 height 19
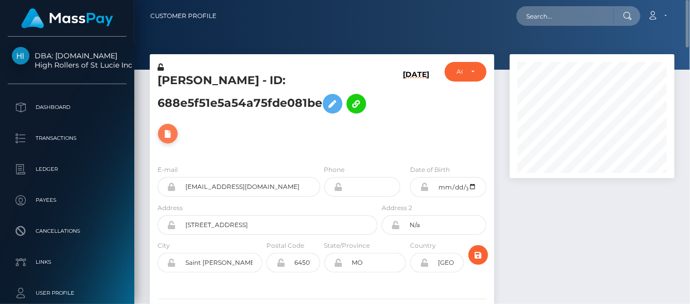
click at [175, 135] on button at bounding box center [168, 134] width 20 height 20
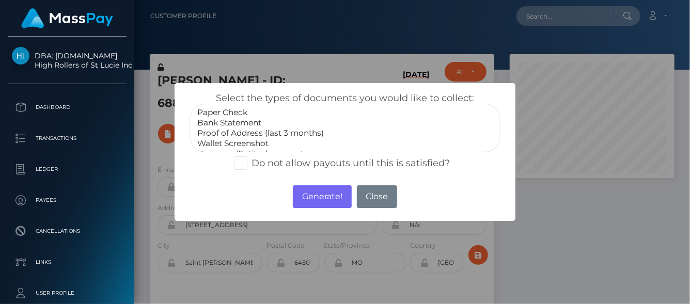
select select "Bank Statement"
click at [252, 122] on option "Bank Statement" at bounding box center [344, 123] width 297 height 10
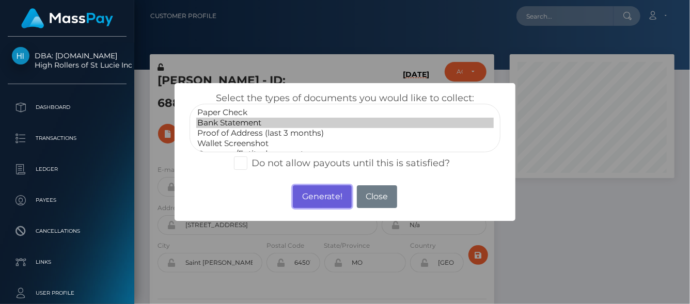
click at [337, 192] on button "Generate!" at bounding box center [322, 196] width 58 height 23
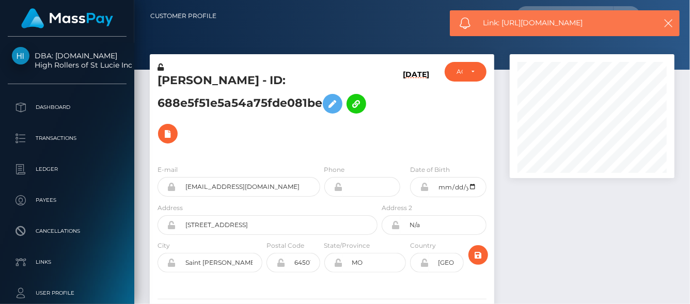
drag, startPoint x: 595, startPoint y: 21, endPoint x: 501, endPoint y: 23, distance: 93.5
click at [501, 23] on span "Link: https://l.maspay.io/3lCp6" at bounding box center [566, 23] width 166 height 11
copy span "https://l.maspay.io/3lCp6"
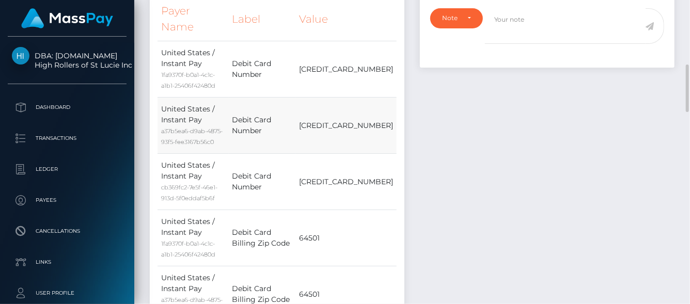
scroll to position [517, 0]
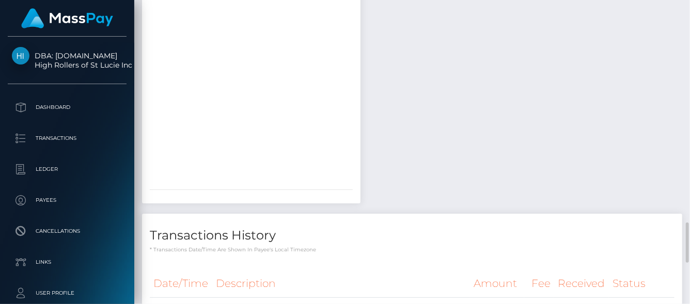
scroll to position [1292, 0]
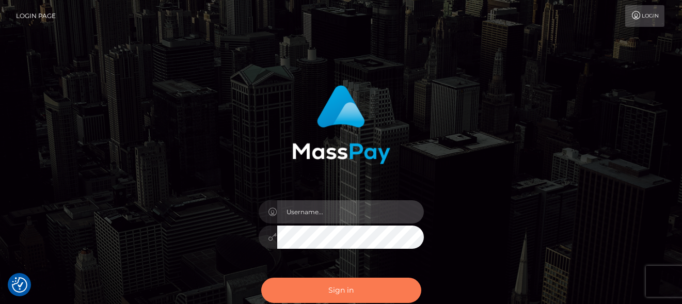
type input "[PERSON_NAME]"
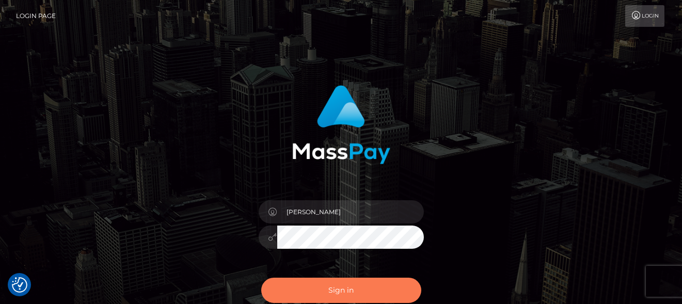
click at [314, 293] on button "Sign in" at bounding box center [341, 290] width 160 height 25
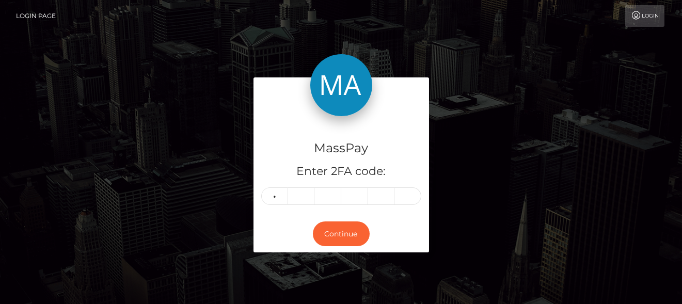
type input "3"
type input "5"
type input "0"
type input "1"
type input "2"
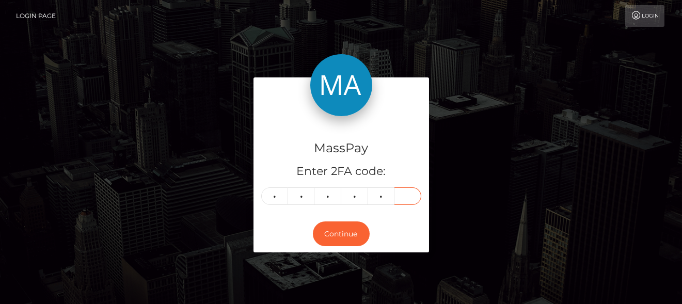
type input "3"
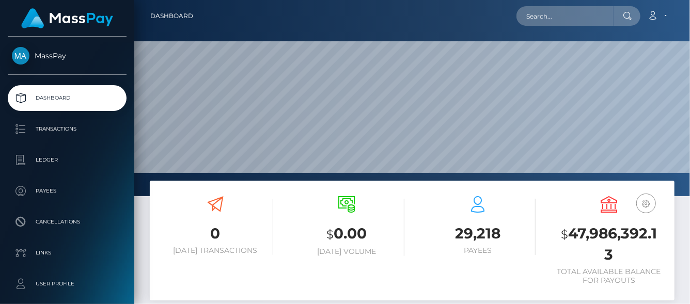
scroll to position [183, 165]
click at [571, 21] on input "text" at bounding box center [564, 16] width 97 height 20
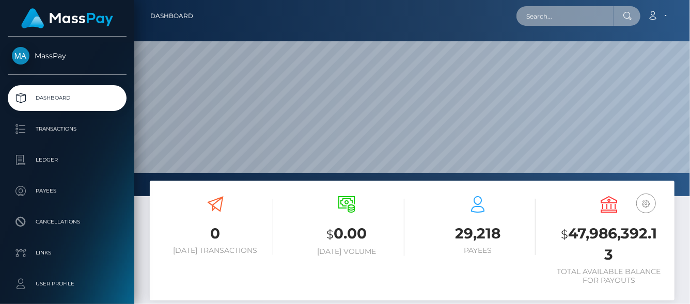
paste input "httv1212@gmail.com"
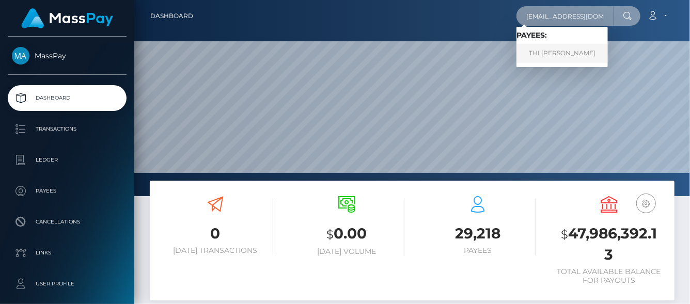
type input "httv1212@gmail.com"
click at [532, 49] on link "THI HOA LE" at bounding box center [561, 53] width 91 height 19
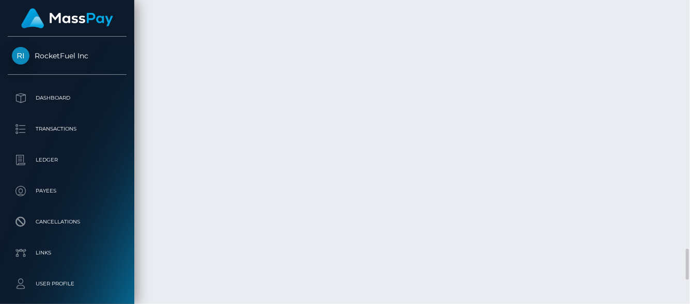
scroll to position [2669, 0]
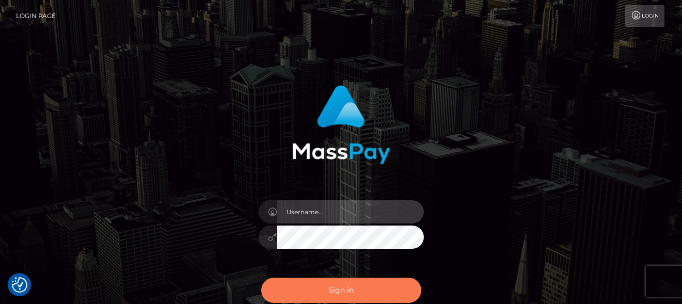
type input "denise"
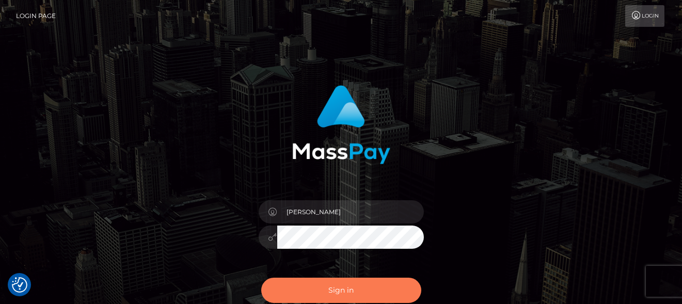
click at [303, 281] on button "Sign in" at bounding box center [341, 290] width 160 height 25
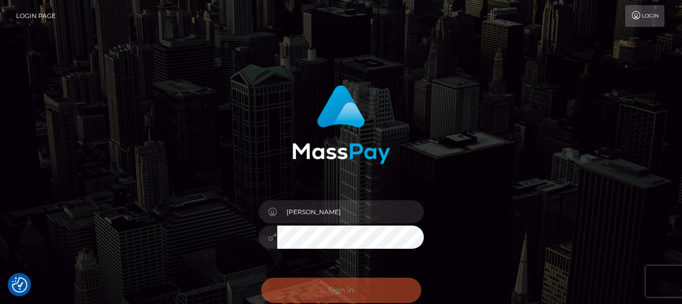
click at [303, 283] on div "Sign in Need Help?" at bounding box center [341, 295] width 181 height 46
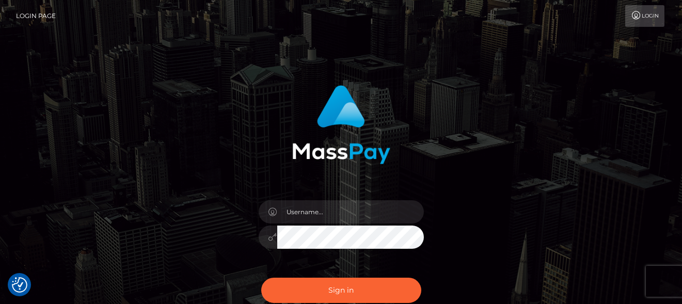
checkbox input "true"
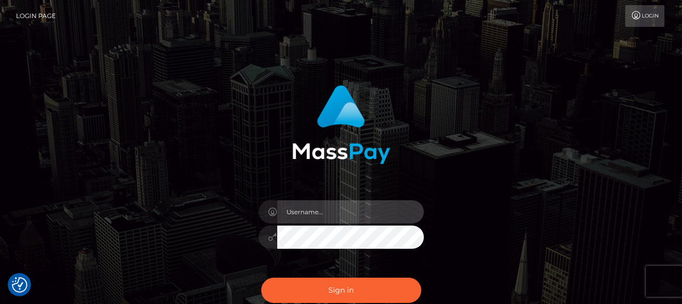
type input "denise"
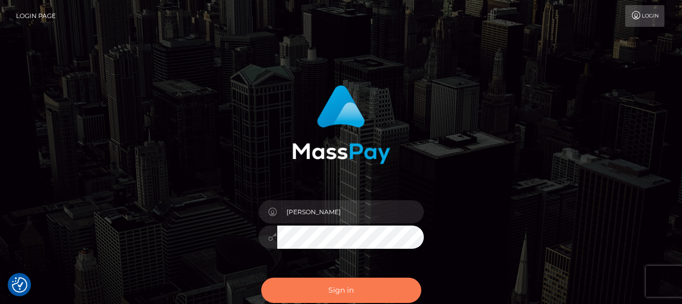
click at [302, 283] on button "Sign in" at bounding box center [341, 290] width 160 height 25
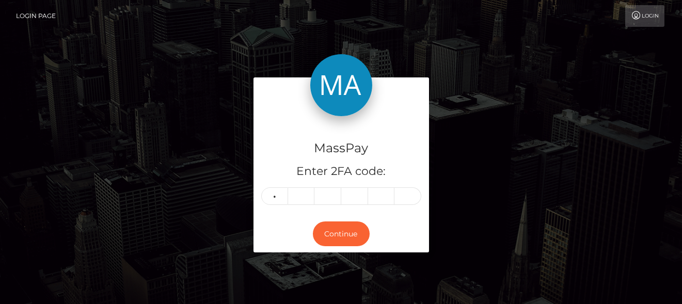
type input "6"
type input "4"
type input "0"
type input "1"
type input "4"
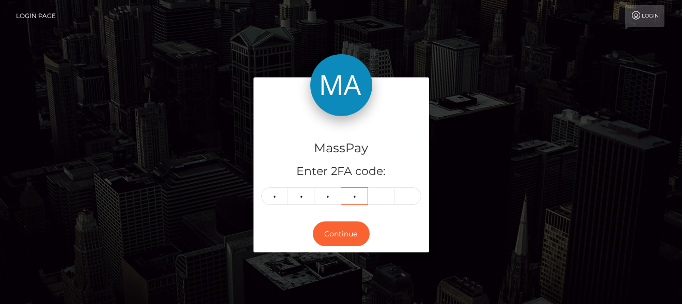
type input "7"
type input "1"
type input "6"
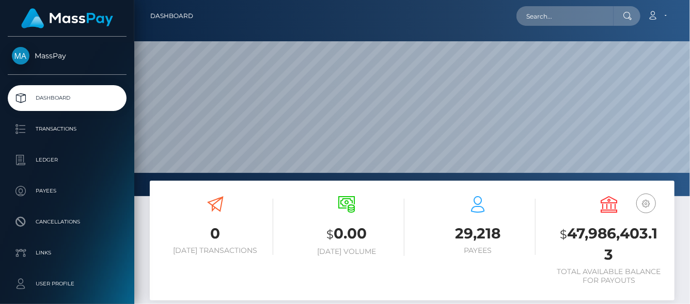
scroll to position [183, 165]
click at [536, 19] on input "text" at bounding box center [564, 16] width 97 height 20
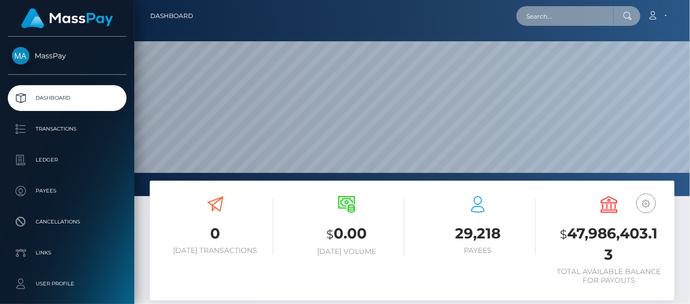
click at [550, 17] on input "text" at bounding box center [564, 16] width 97 height 20
paste input "776660726717620225"
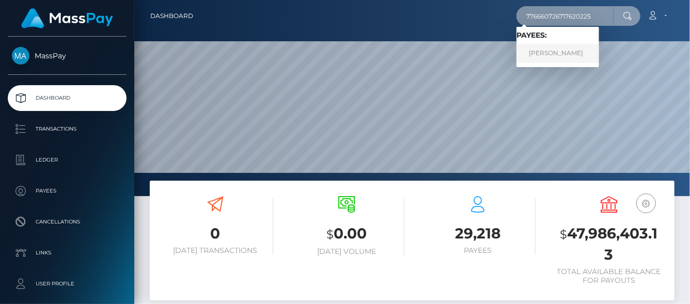
type input "776660726717620225"
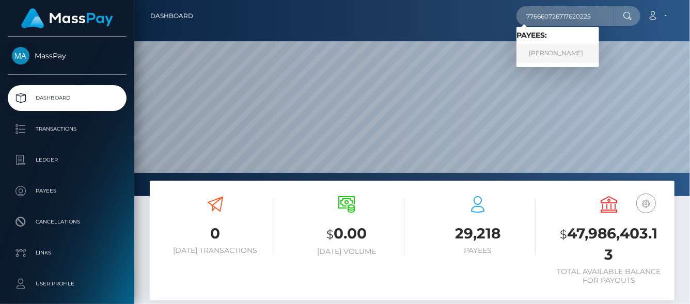
click at [568, 50] on link "Alina Ibragimova" at bounding box center [557, 53] width 83 height 19
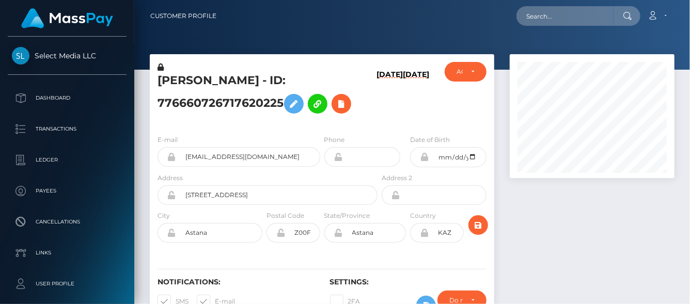
scroll to position [124, 165]
click at [343, 102] on icon at bounding box center [341, 104] width 12 height 13
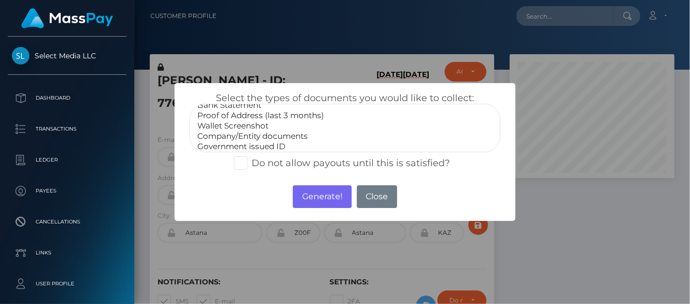
scroll to position [30, 0]
select select "Government issued ID"
click at [255, 131] on option "Government issued ID" at bounding box center [344, 134] width 297 height 10
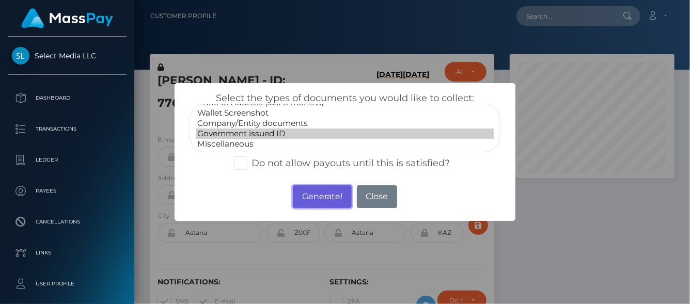
click at [311, 196] on button "Generate!" at bounding box center [322, 196] width 58 height 23
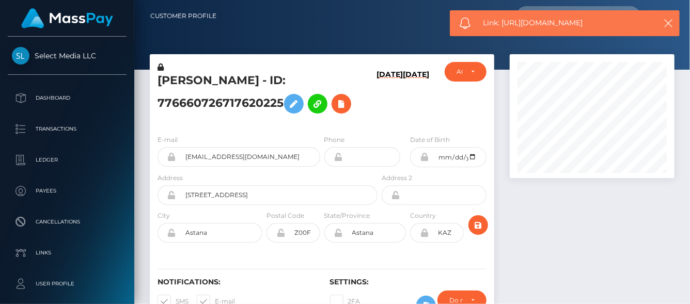
drag, startPoint x: 600, startPoint y: 23, endPoint x: 504, endPoint y: 21, distance: 96.1
click at [504, 21] on span "Link: [URL][DOMAIN_NAME]" at bounding box center [566, 23] width 166 height 11
copy span "[URL][DOMAIN_NAME]"
click at [339, 104] on icon at bounding box center [341, 104] width 12 height 13
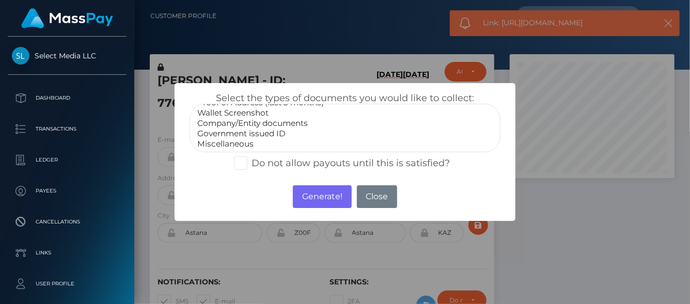
select select "Wallet Screenshot"
click at [228, 115] on option "Wallet Screenshot" at bounding box center [344, 113] width 297 height 10
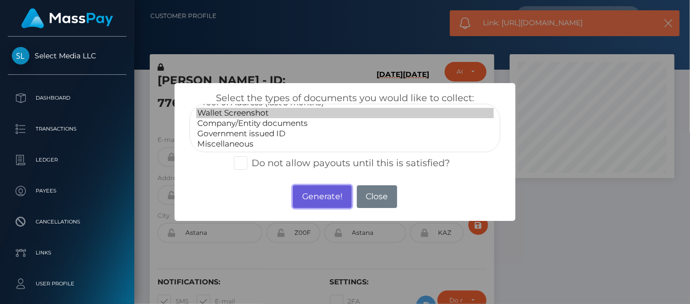
click at [331, 195] on button "Generate!" at bounding box center [322, 196] width 58 height 23
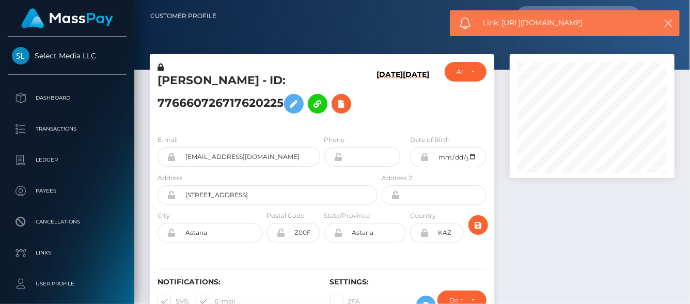
drag, startPoint x: 598, startPoint y: 23, endPoint x: 502, endPoint y: 25, distance: 96.1
click at [502, 25] on span "Link: https://l.maspay.io/UlCdN" at bounding box center [566, 23] width 166 height 11
copy span "https://l.maspay.io/UlCdN"
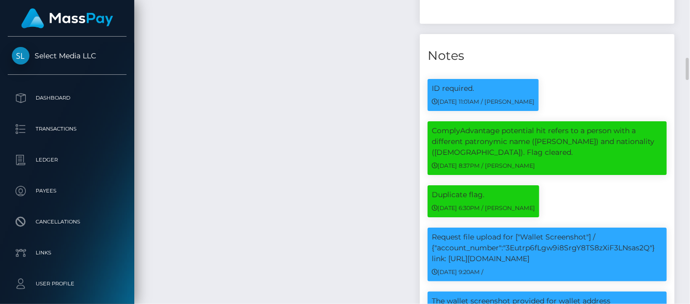
scroll to position [466, 0]
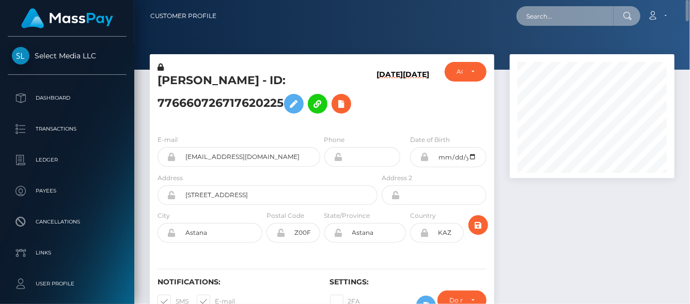
click at [538, 16] on input "text" at bounding box center [564, 16] width 97 height 20
paste input "[EMAIL_ADDRESS][DOMAIN_NAME]"
click at [544, 15] on input "[EMAIL_ADDRESS][DOMAIN_NAME]" at bounding box center [564, 16] width 97 height 20
drag, startPoint x: 530, startPoint y: 13, endPoint x: 687, endPoint y: 18, distance: 156.5
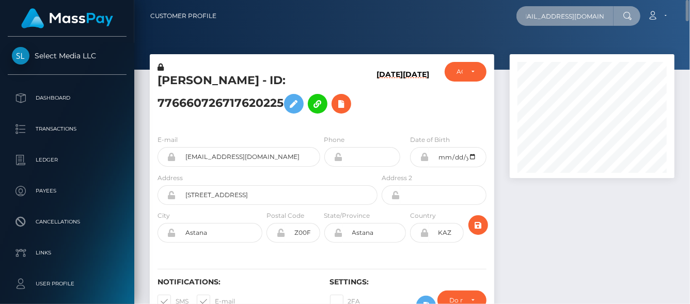
click at [687, 18] on nav "Customer Profile [EMAIL_ADDRESS][DOMAIN_NAME] Loading... Loading..." at bounding box center [412, 16] width 556 height 32
type input "t"
paste input "[EMAIL_ADDRESS][DOMAIN_NAME]"
type input "[EMAIL_ADDRESS][DOMAIN_NAME]"
